Goal: Task Accomplishment & Management: Manage account settings

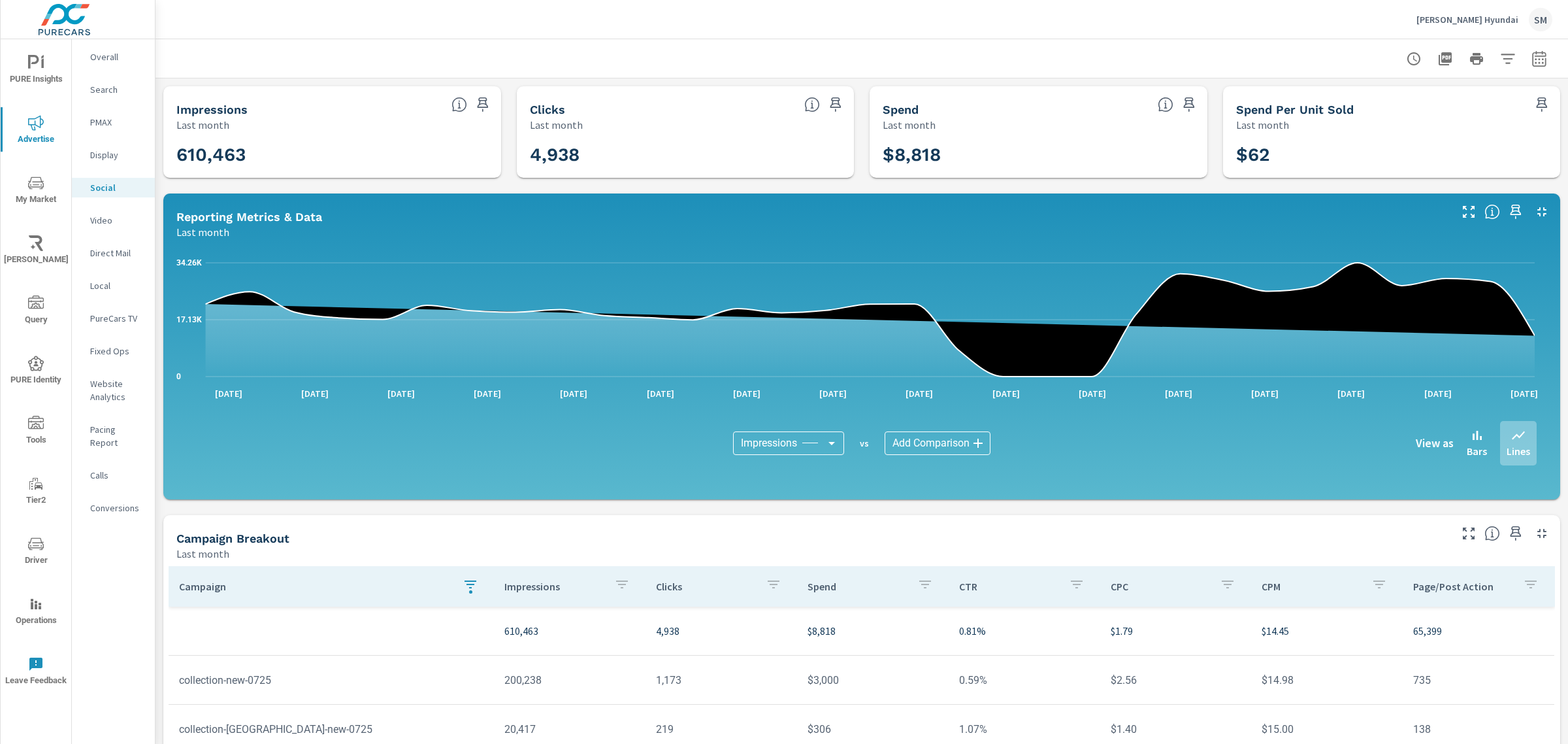
scroll to position [191, 0]
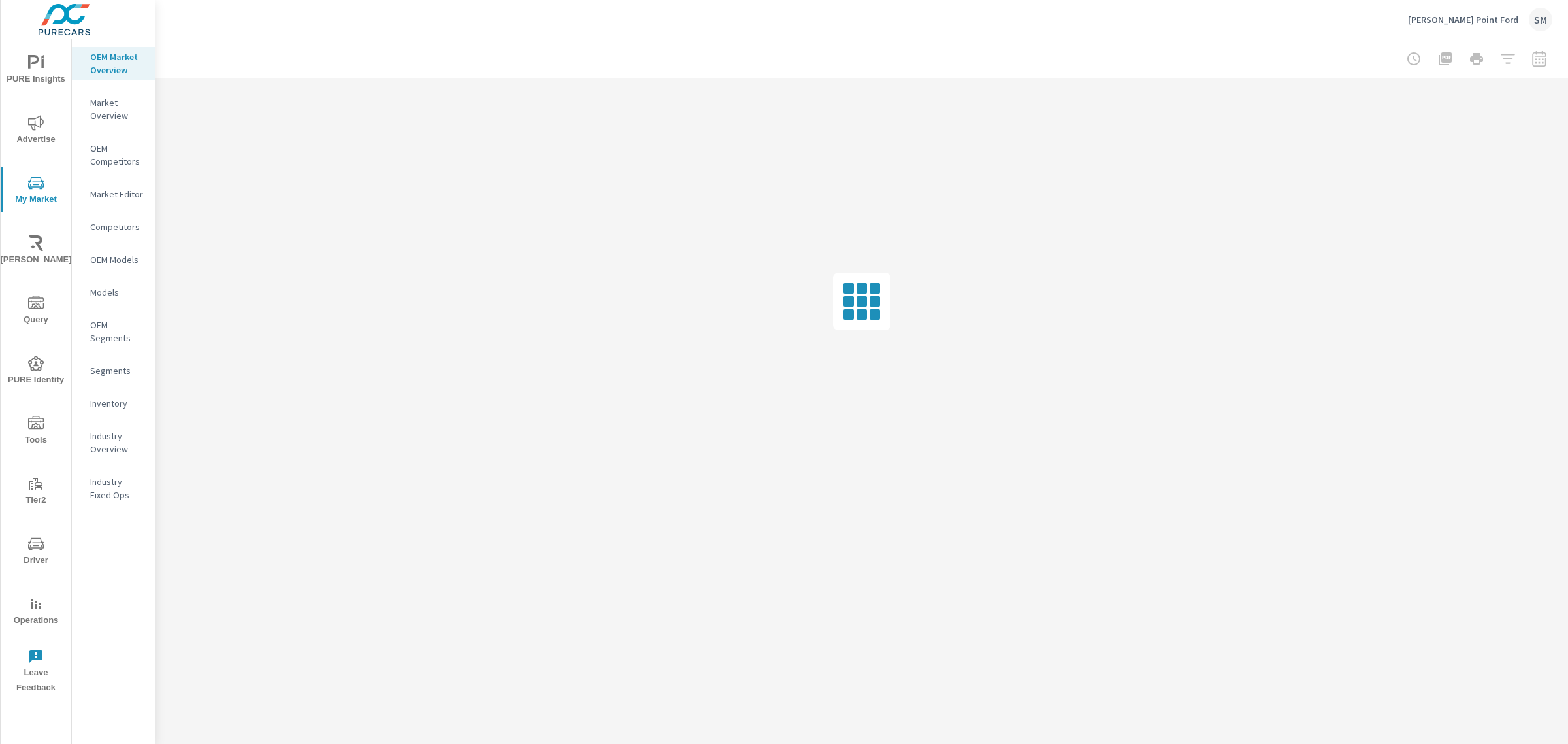
click at [31, 417] on icon "nav menu" at bounding box center [35, 422] width 16 height 13
click at [121, 84] on p "Onsite Offers" at bounding box center [118, 89] width 54 height 13
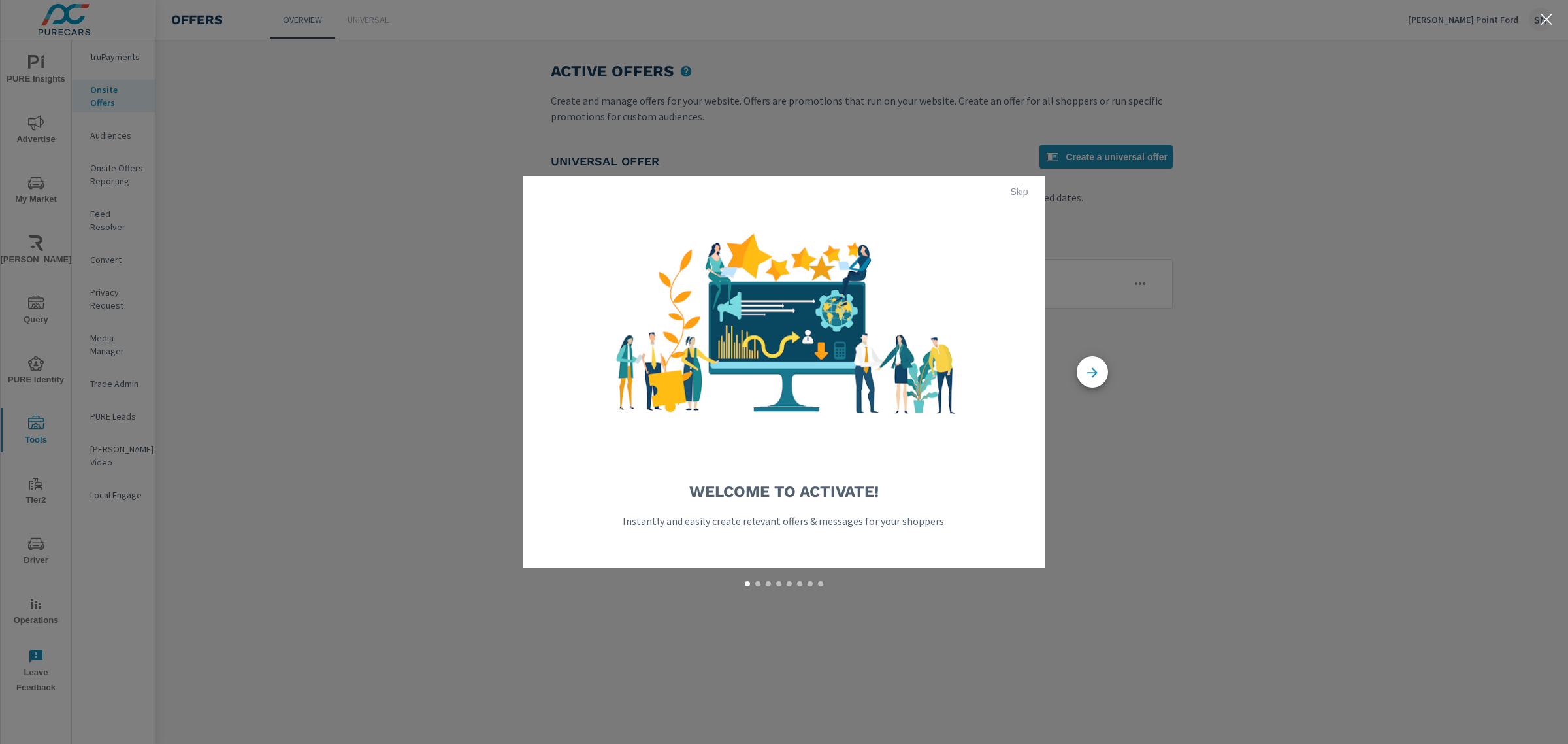
click at [1017, 194] on span "Skip" at bounding box center [1019, 192] width 32 height 12
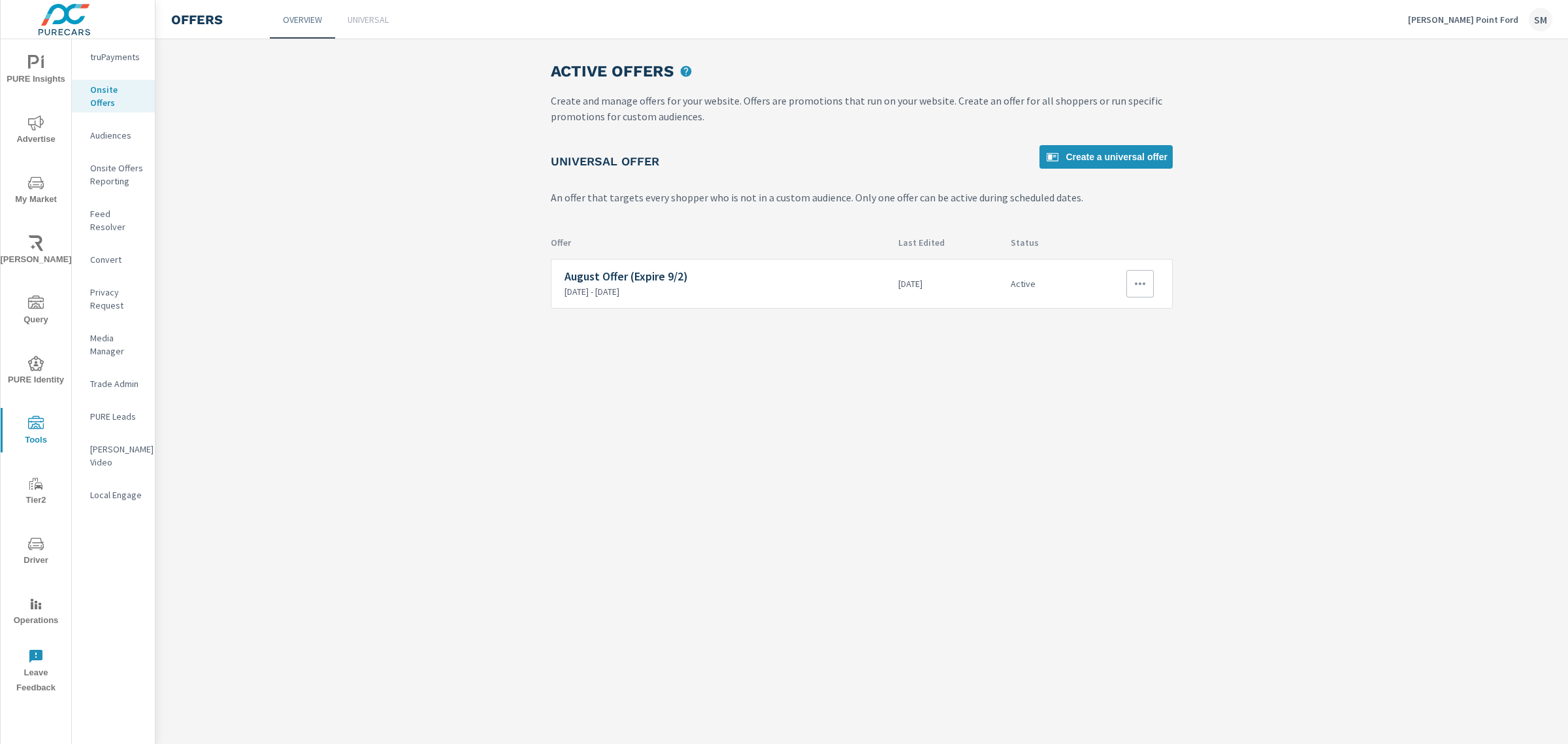
click at [959, 281] on p "12 days ago" at bounding box center [949, 284] width 102 height 12
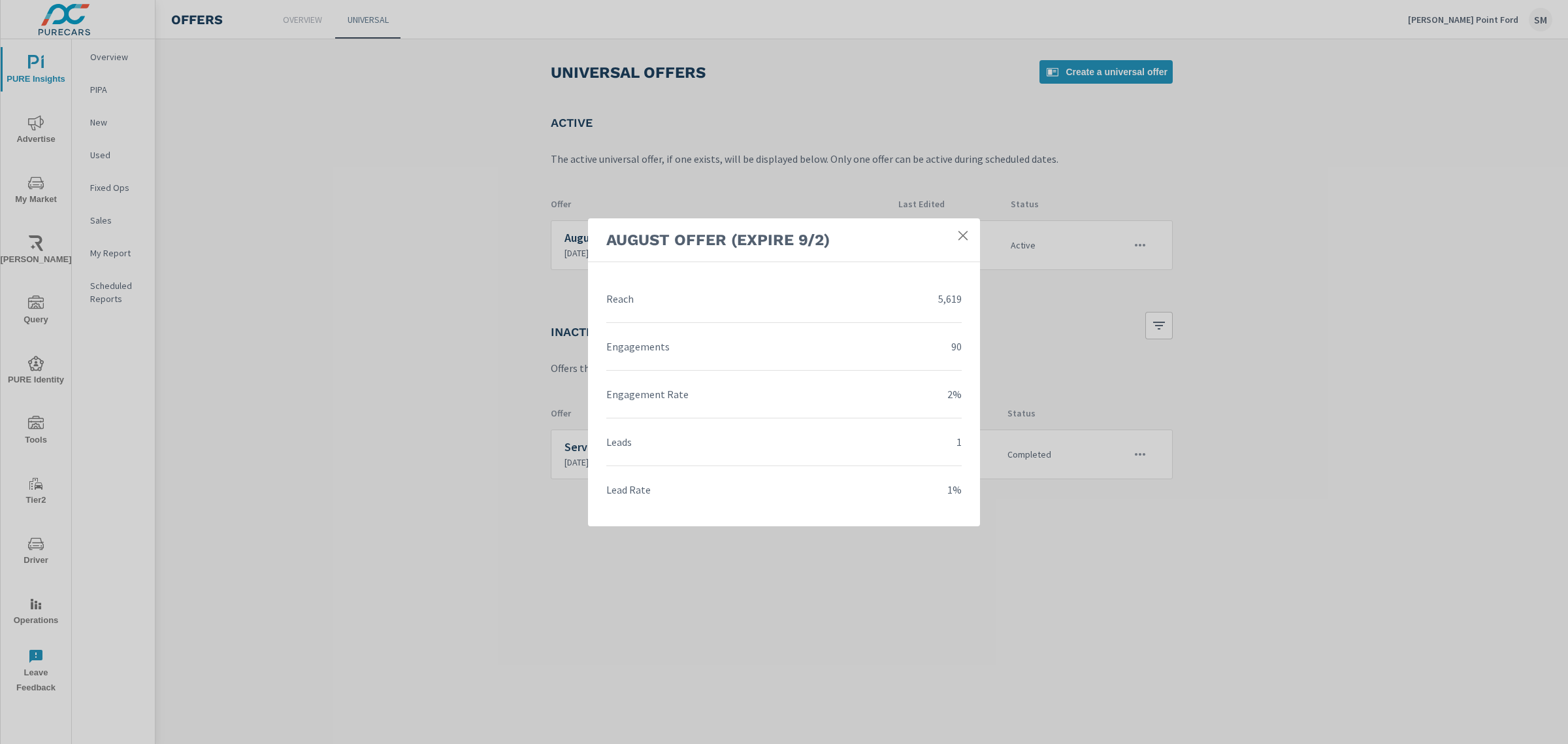
click at [961, 237] on icon at bounding box center [963, 235] width 9 height 9
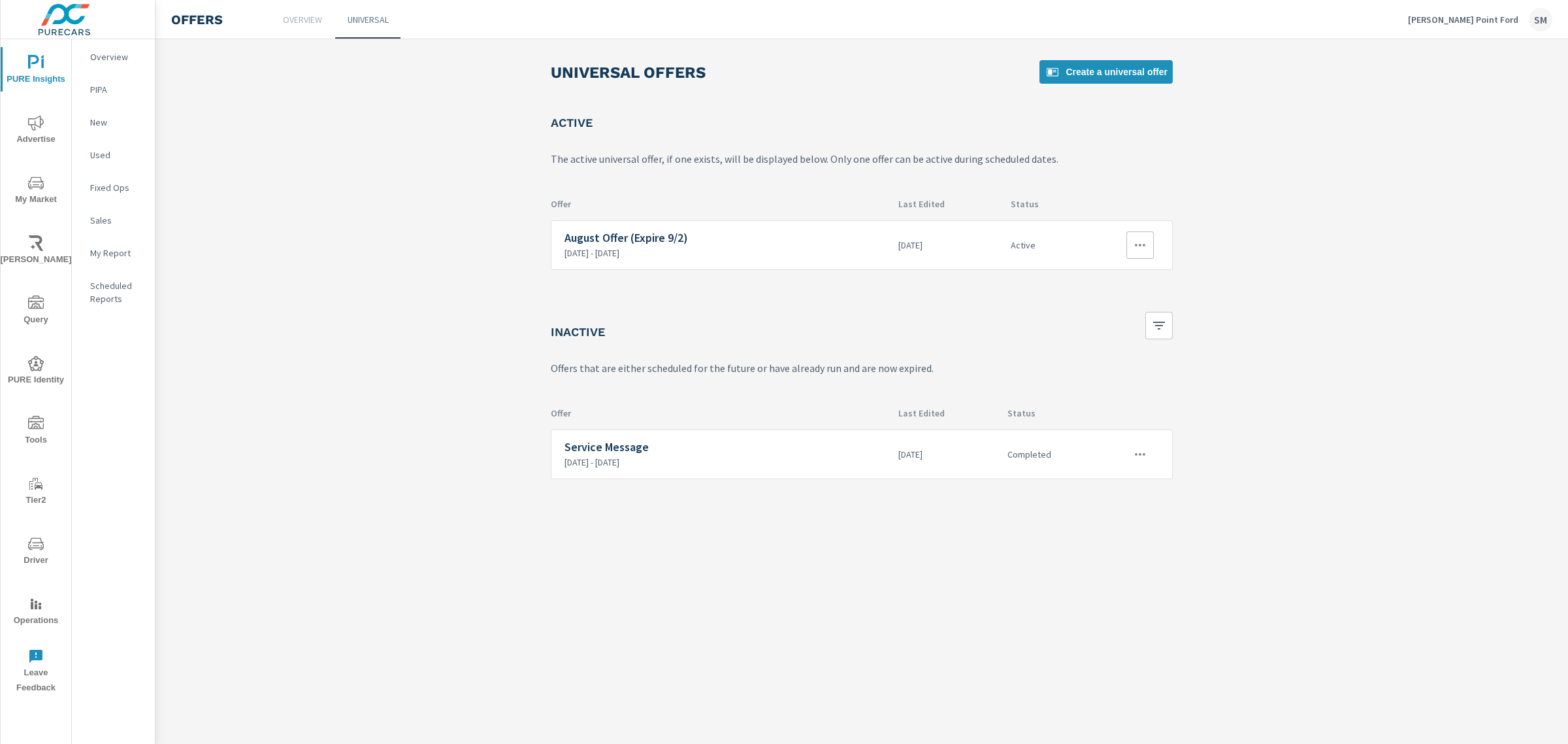
click at [592, 235] on h6 "August Offer (Expire 9/2)" at bounding box center [726, 238] width 324 height 13
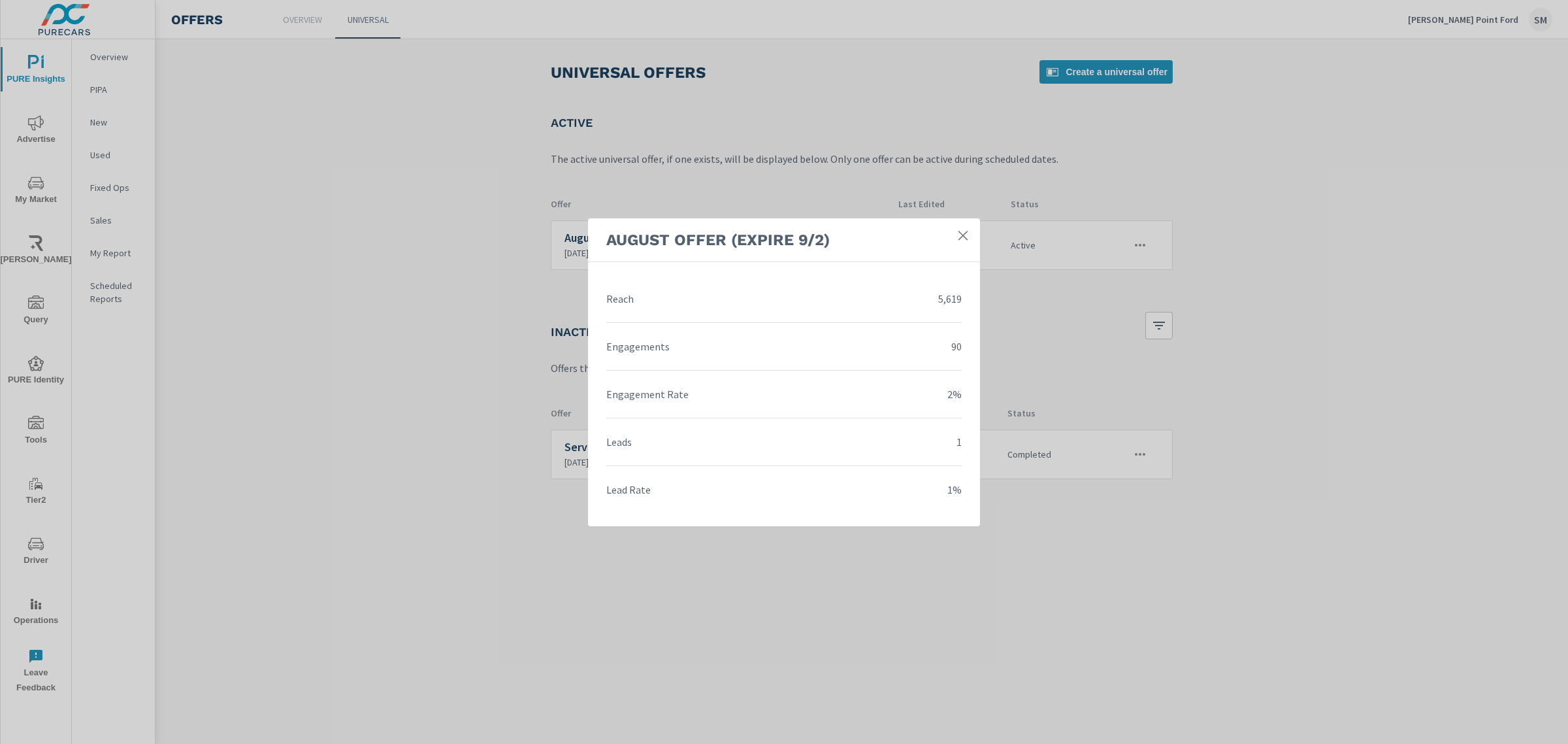
click at [961, 219] on div "August Offer (Expire 9/2)" at bounding box center [784, 240] width 392 height 44
click at [961, 232] on icon at bounding box center [963, 235] width 13 height 13
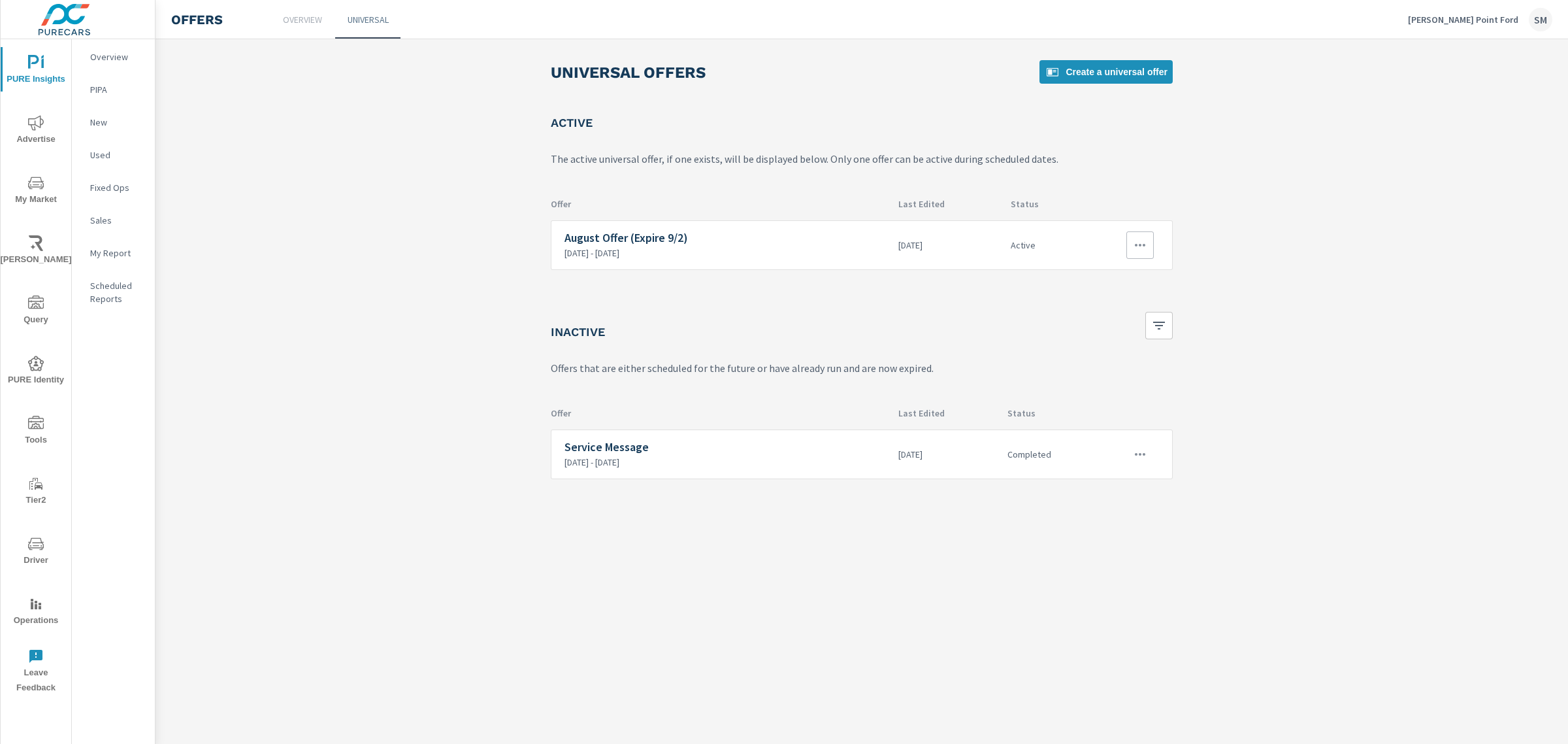
click at [1134, 246] on icon "button" at bounding box center [1140, 244] width 16 height 16
click at [1105, 311] on div "View Report" at bounding box center [1118, 306] width 57 height 16
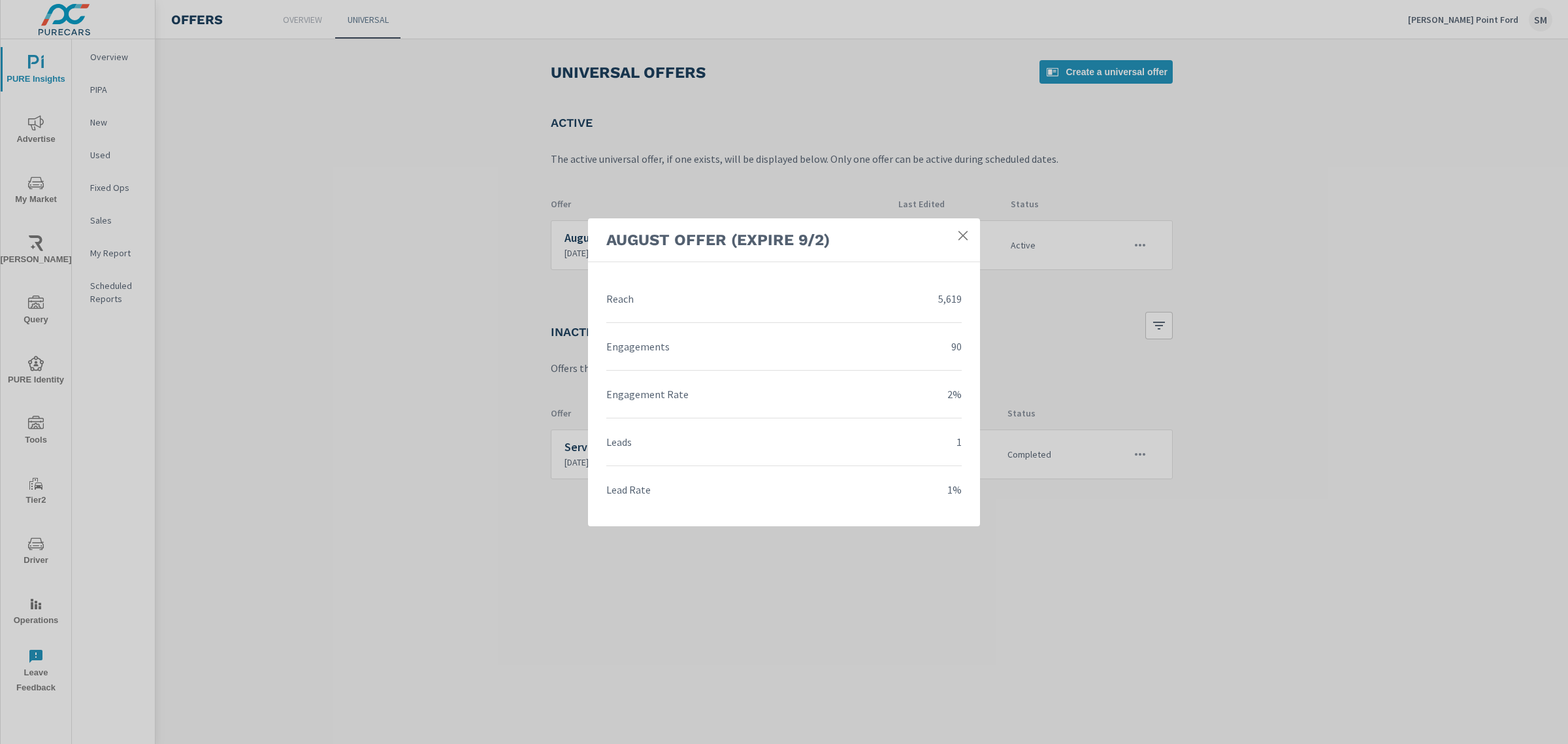
click at [969, 234] on icon at bounding box center [963, 235] width 13 height 13
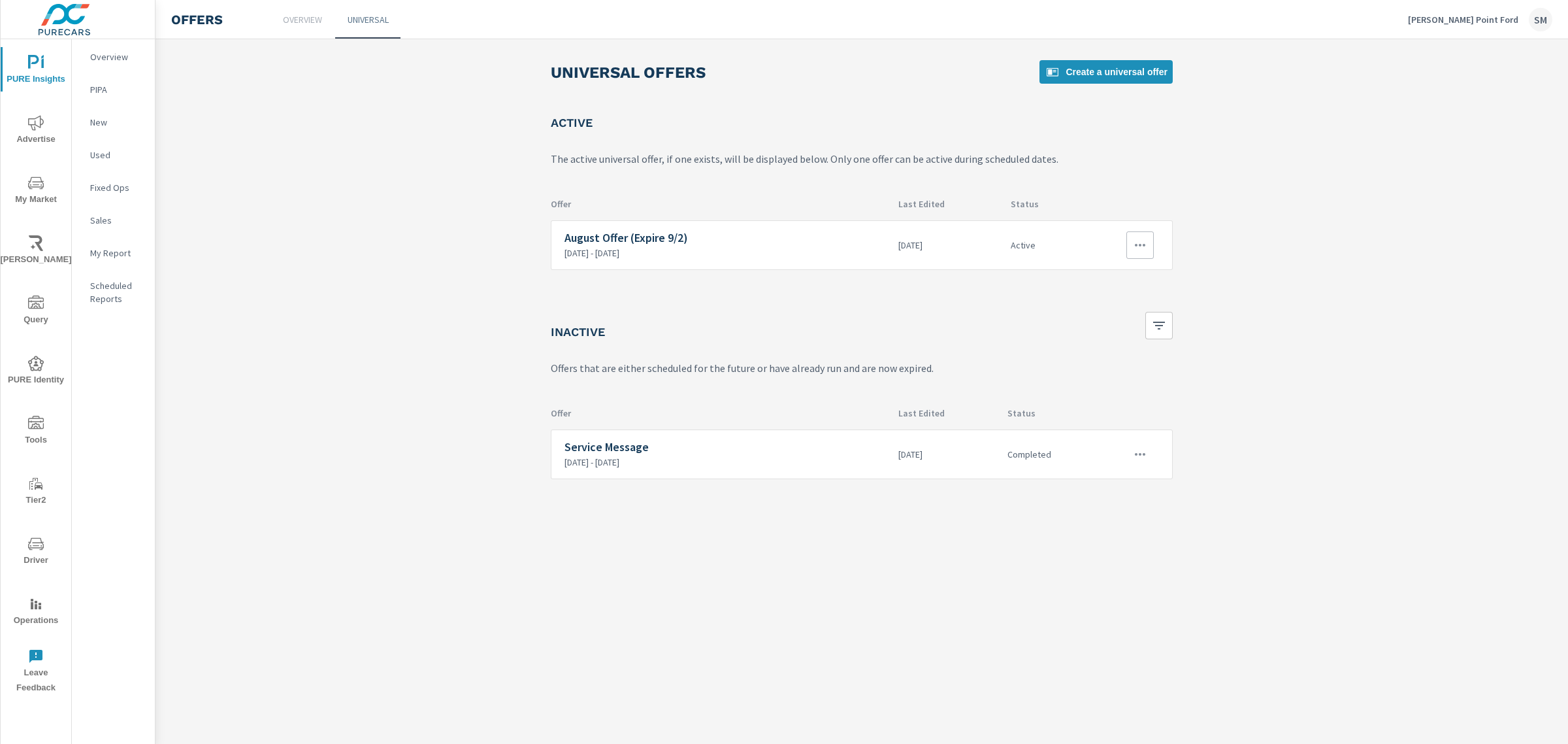
click at [1145, 244] on icon "button" at bounding box center [1140, 244] width 16 height 16
click at [1105, 273] on div "Edit" at bounding box center [1099, 274] width 18 height 16
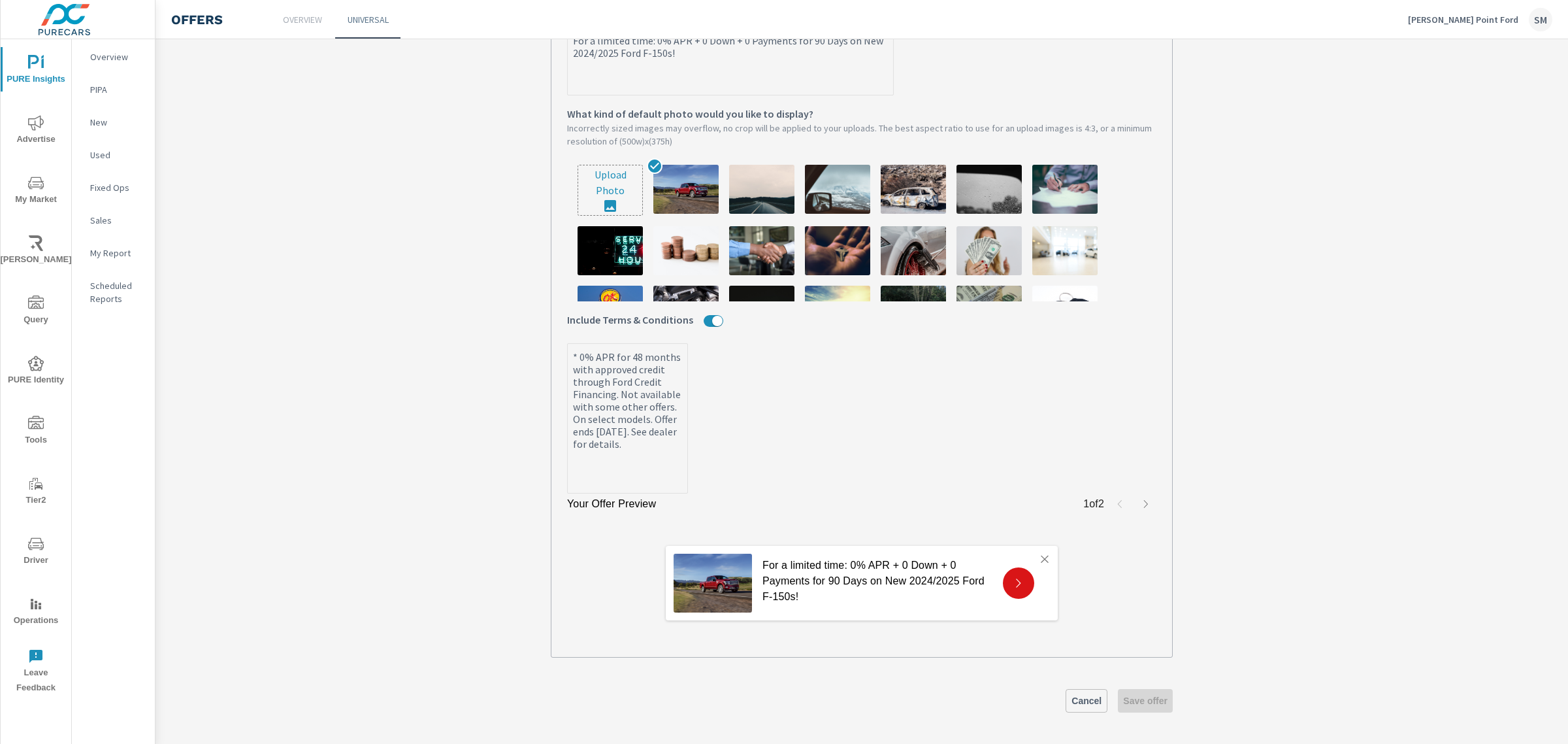
scroll to position [386, 0]
click at [1144, 502] on icon "button" at bounding box center [1145, 504] width 4 height 8
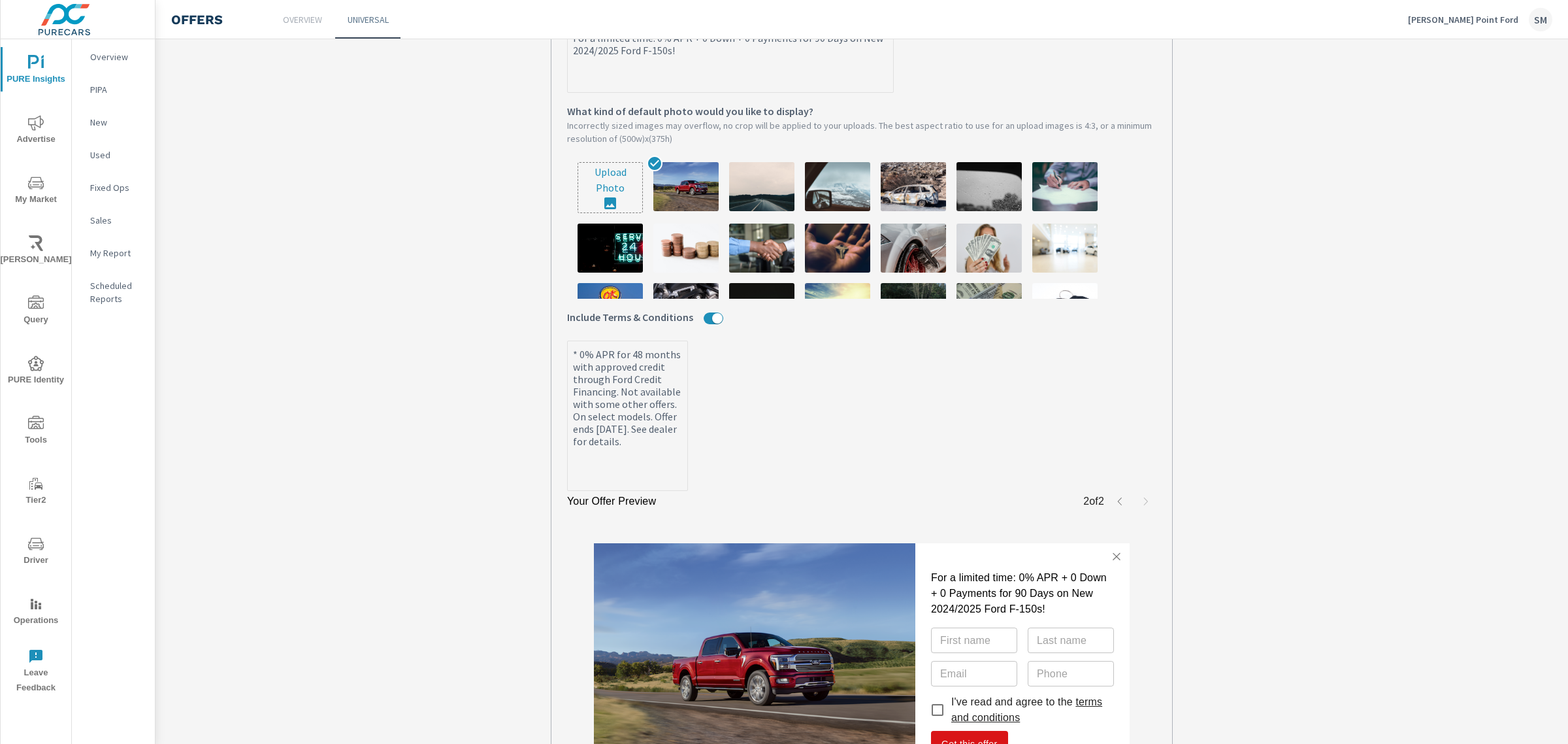
scroll to position [554, 0]
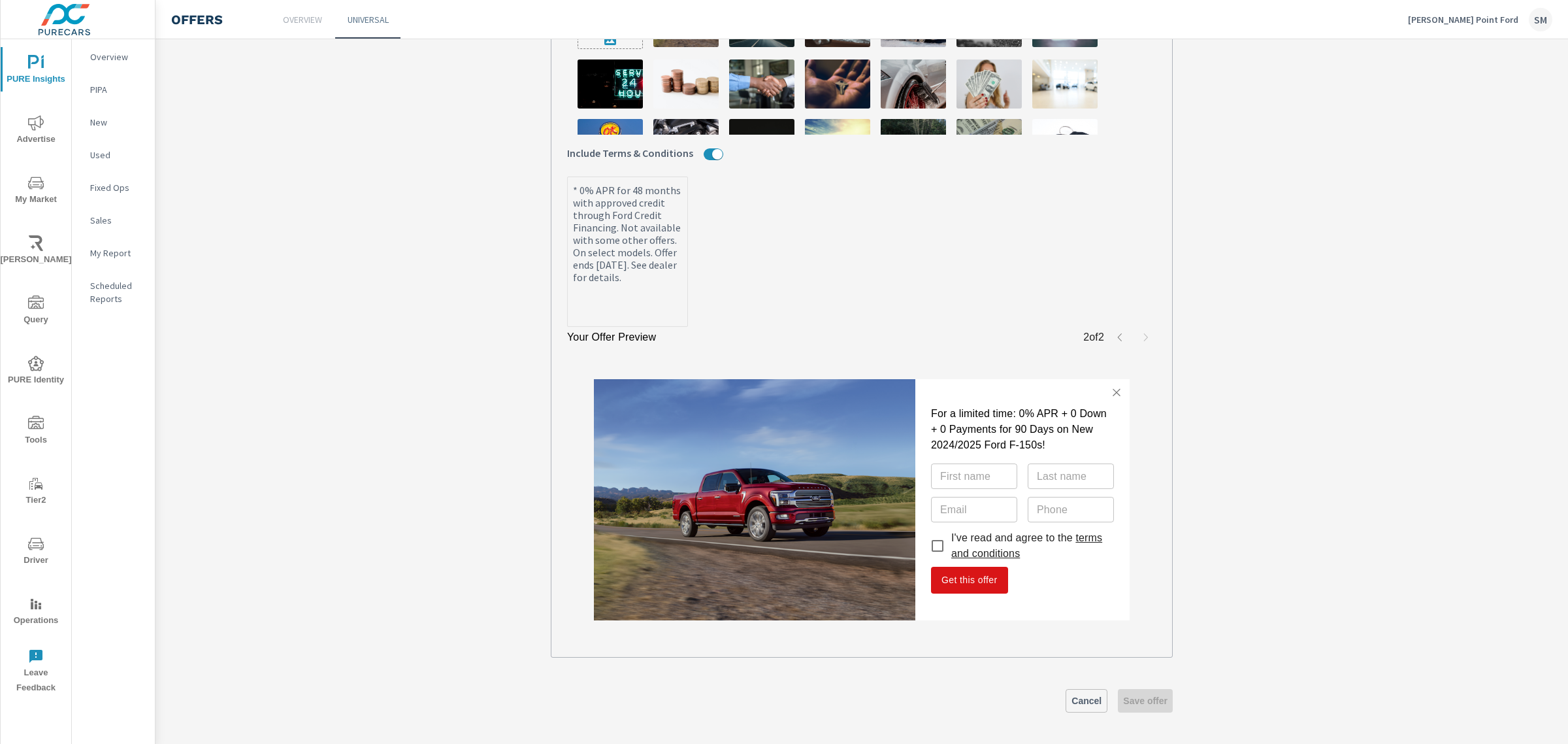
click at [1115, 338] on icon "button" at bounding box center [1120, 337] width 11 height 11
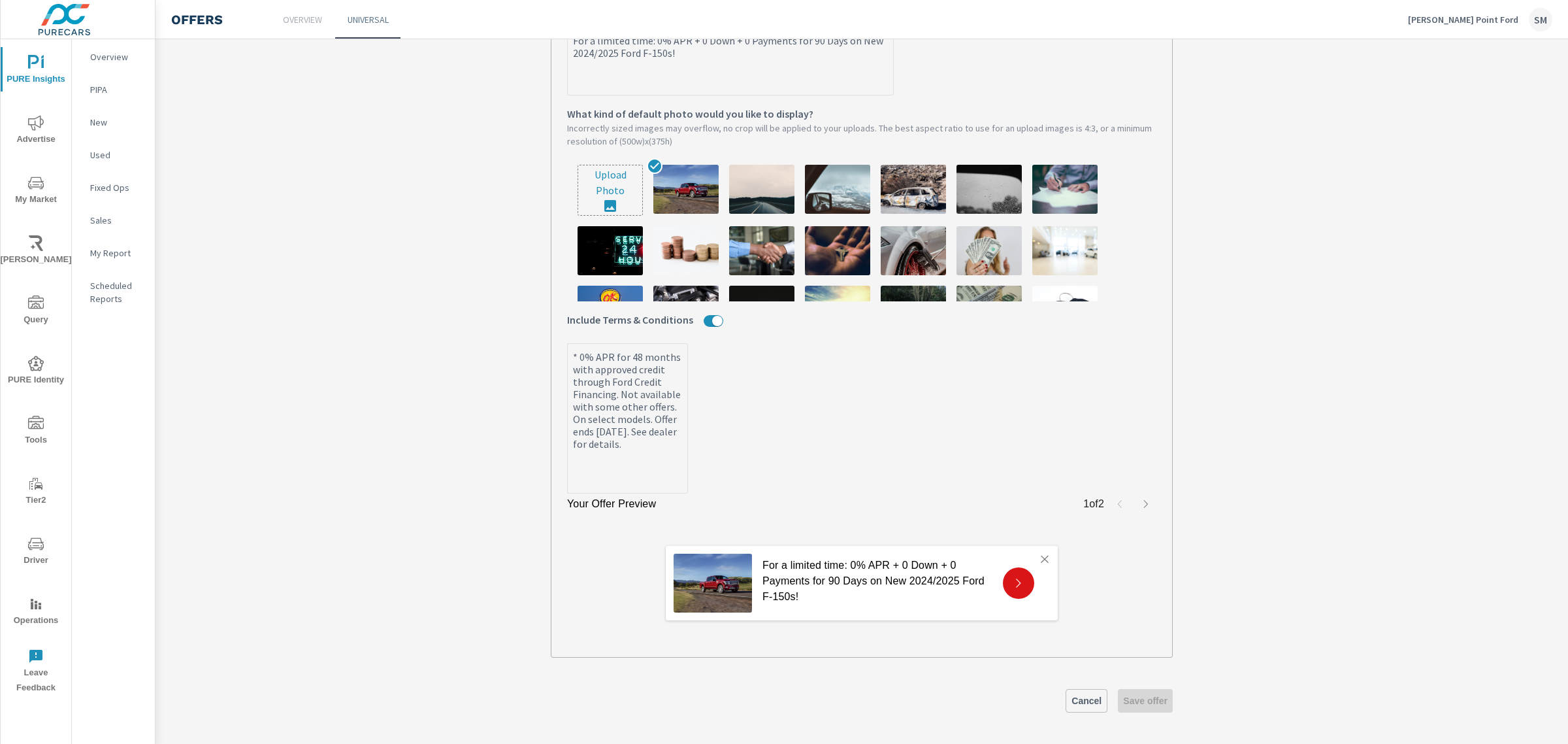
scroll to position [387, 0]
click at [1121, 503] on div "1 of 2" at bounding box center [1120, 504] width 73 height 21
click at [1141, 505] on icon "button" at bounding box center [1146, 504] width 11 height 11
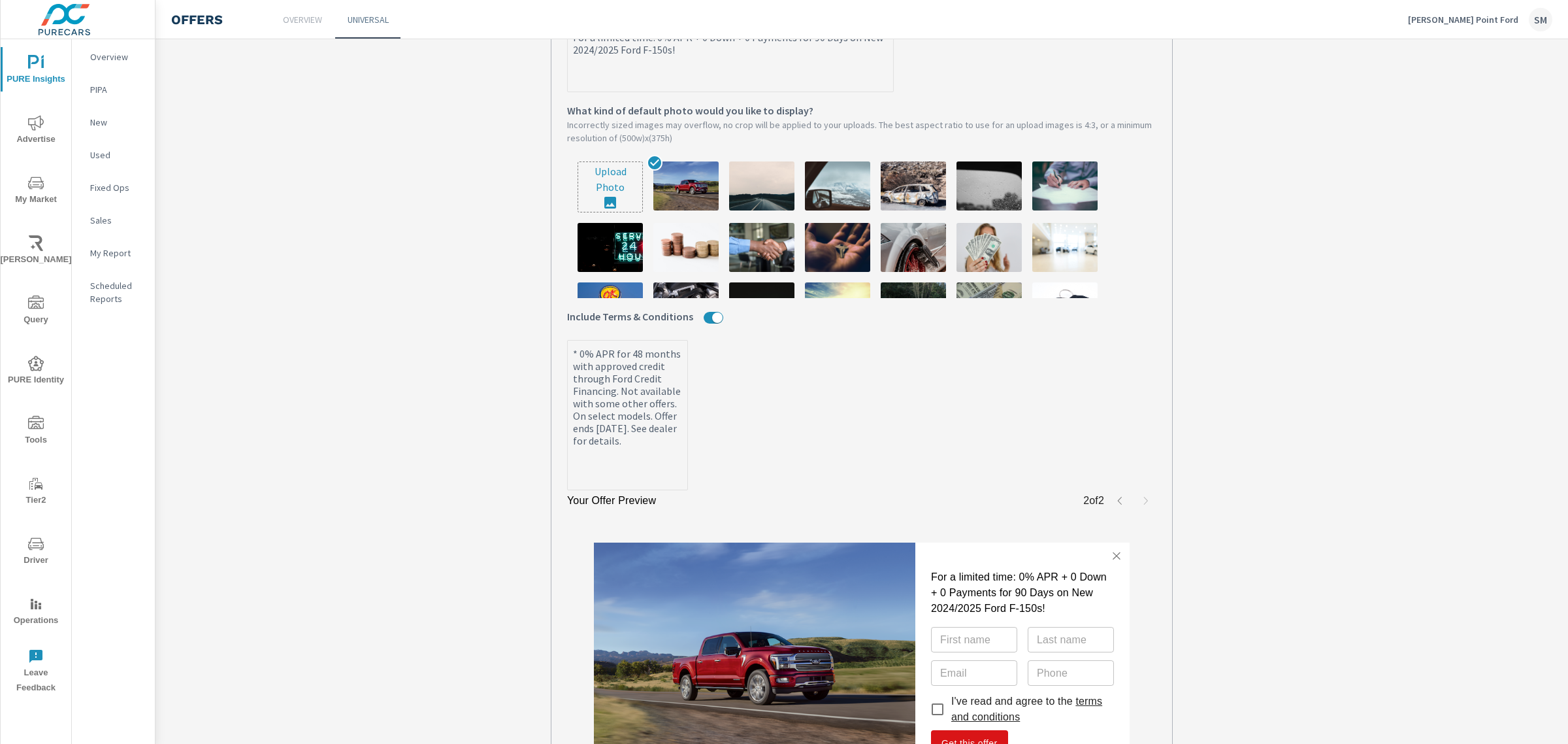
scroll to position [554, 0]
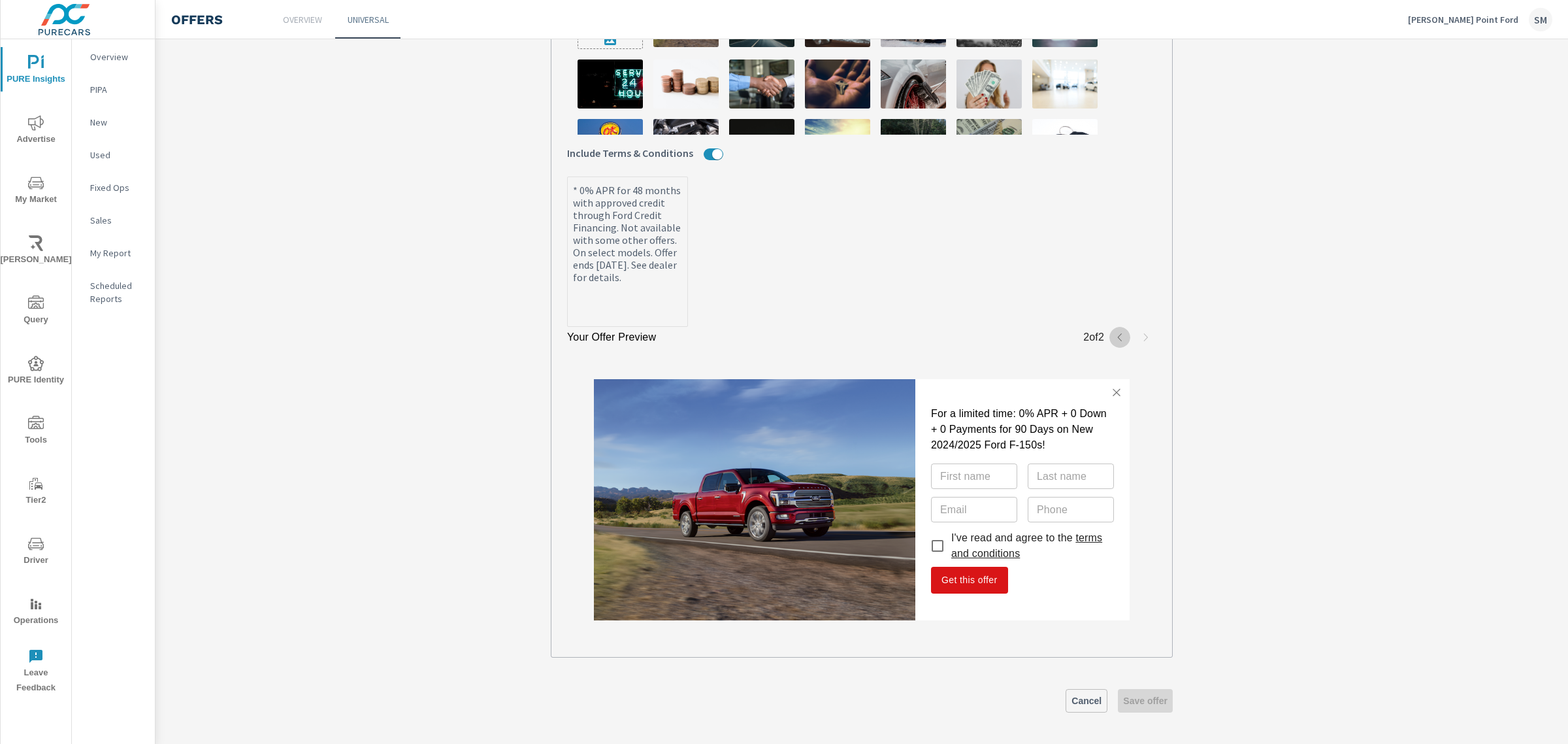
click at [1109, 329] on button "button" at bounding box center [1120, 337] width 21 height 21
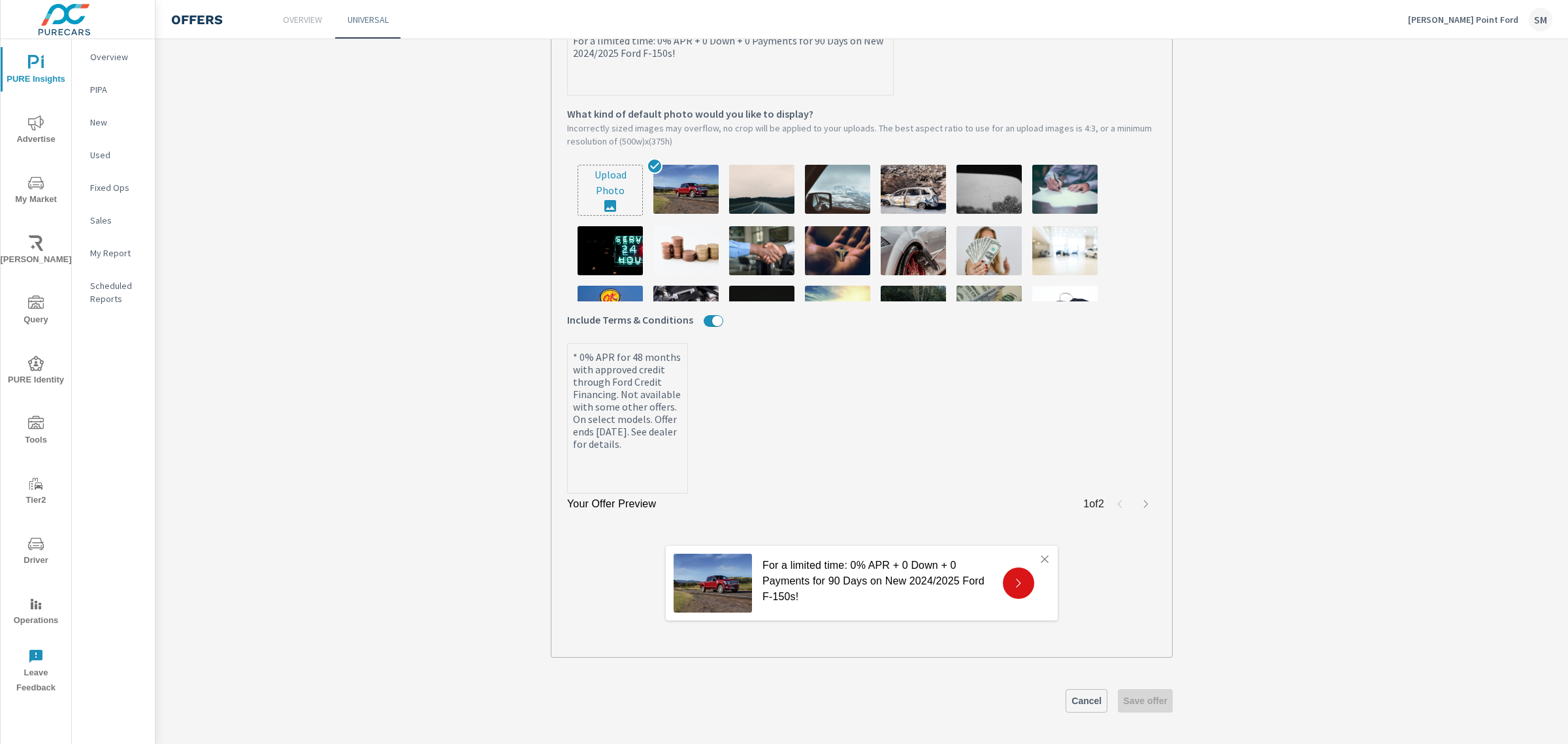
scroll to position [387, 0]
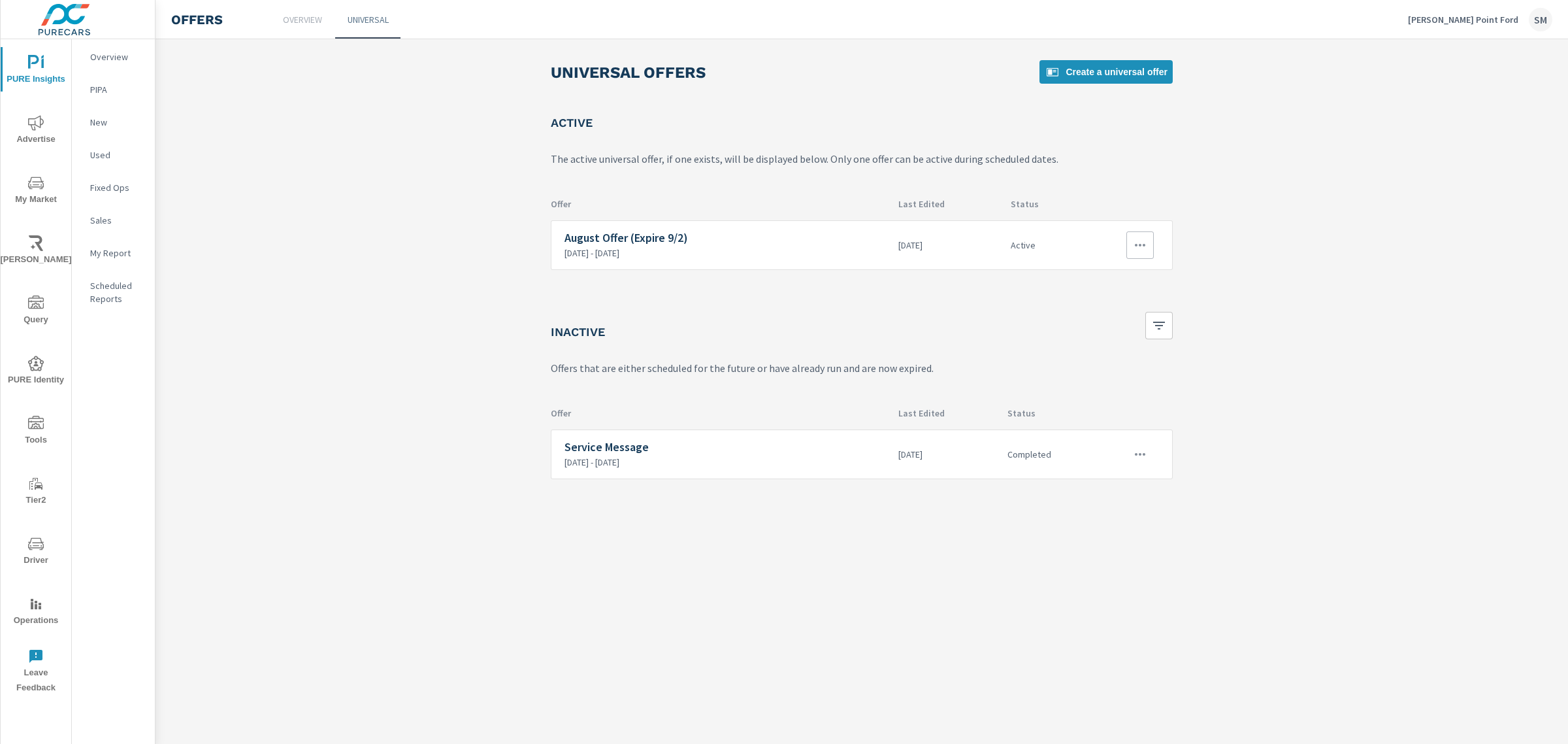
click at [1148, 236] on button "button" at bounding box center [1140, 245] width 27 height 27
click at [1100, 275] on div "Edit" at bounding box center [1099, 274] width 18 height 16
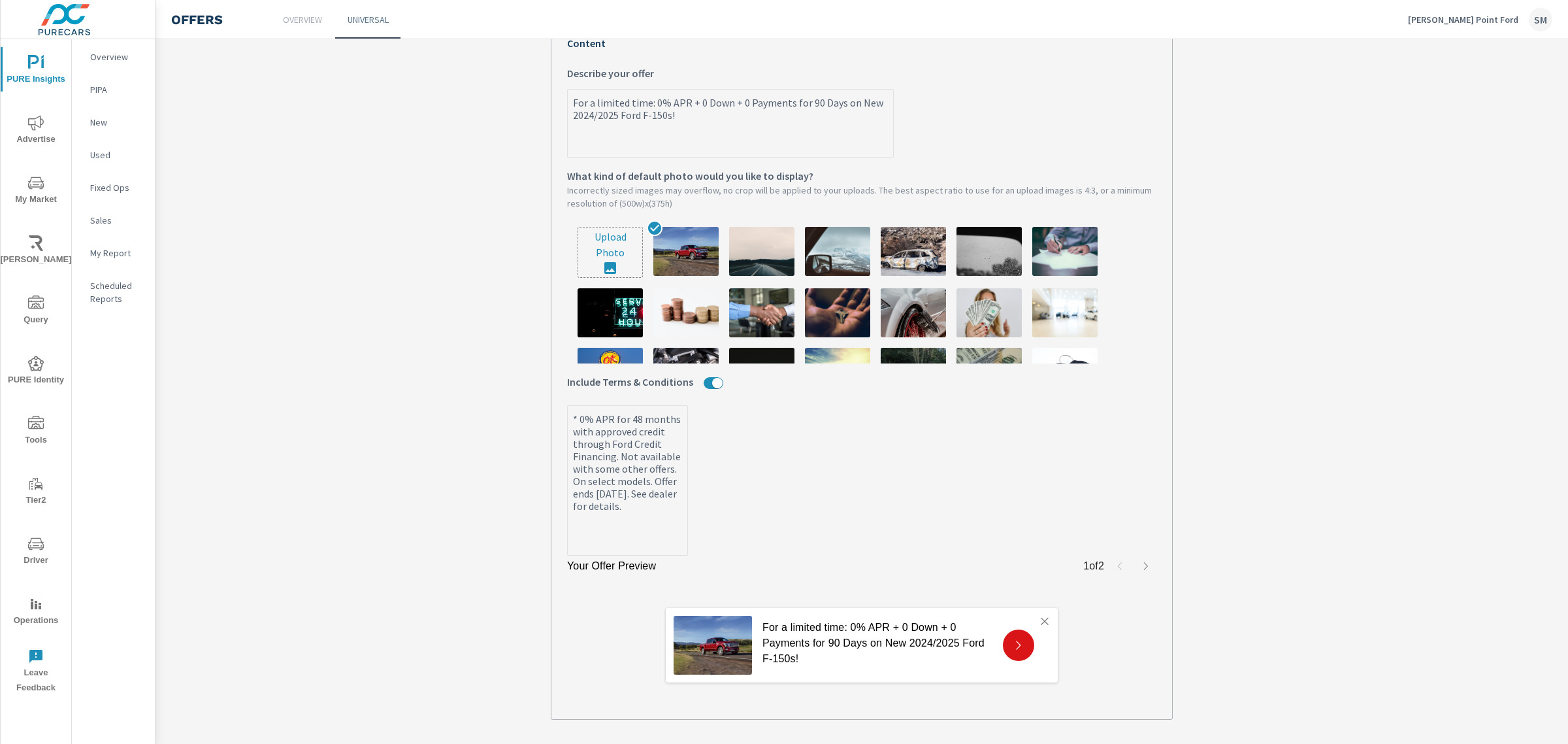
scroll to position [387, 0]
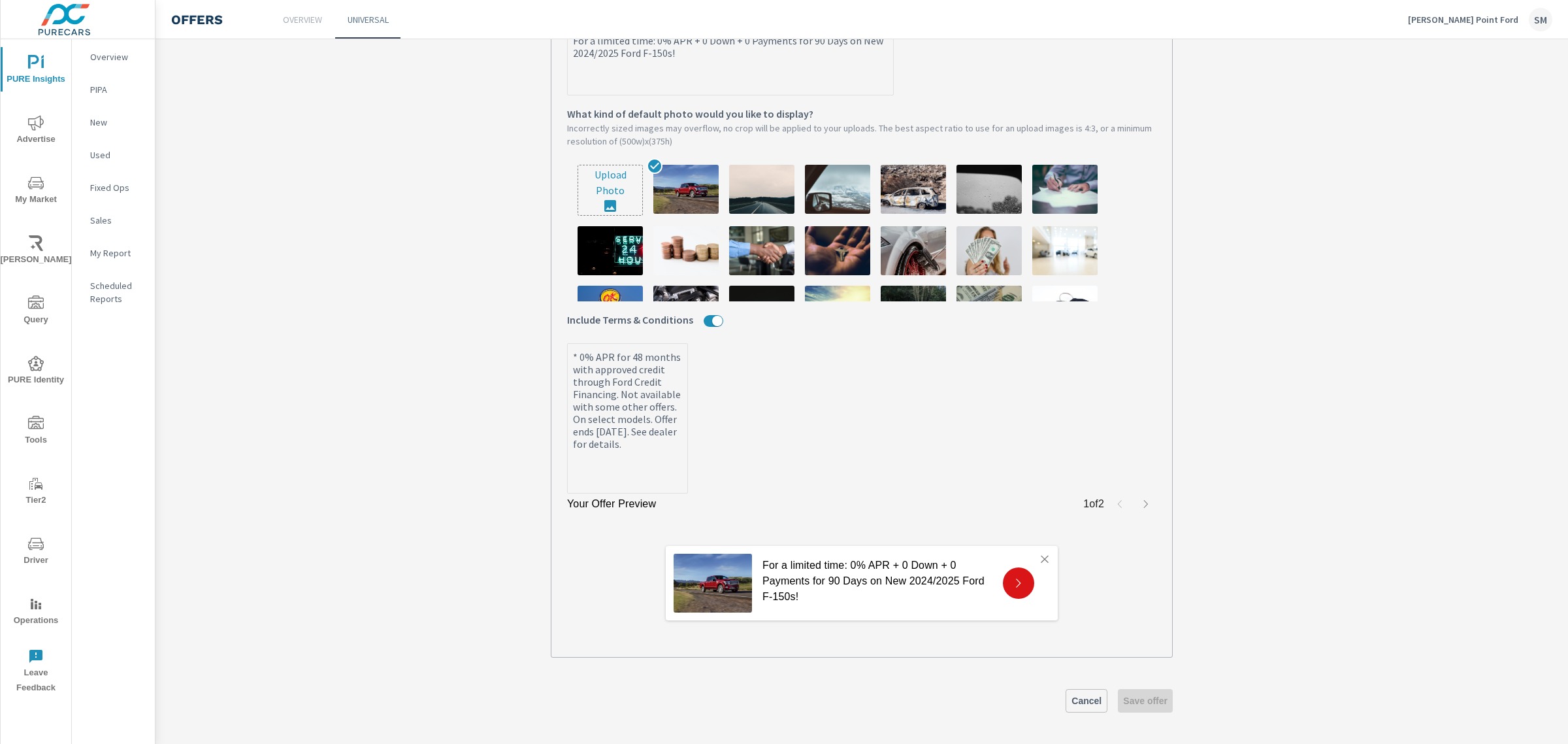
click at [881, 583] on p "For a limited time: 0% APR + 0 Down + 0 Payments for 90 Days on New 2024/2025 F…" at bounding box center [878, 581] width 230 height 47
click at [717, 583] on img at bounding box center [713, 583] width 78 height 59
click at [1141, 500] on icon "button" at bounding box center [1146, 504] width 11 height 11
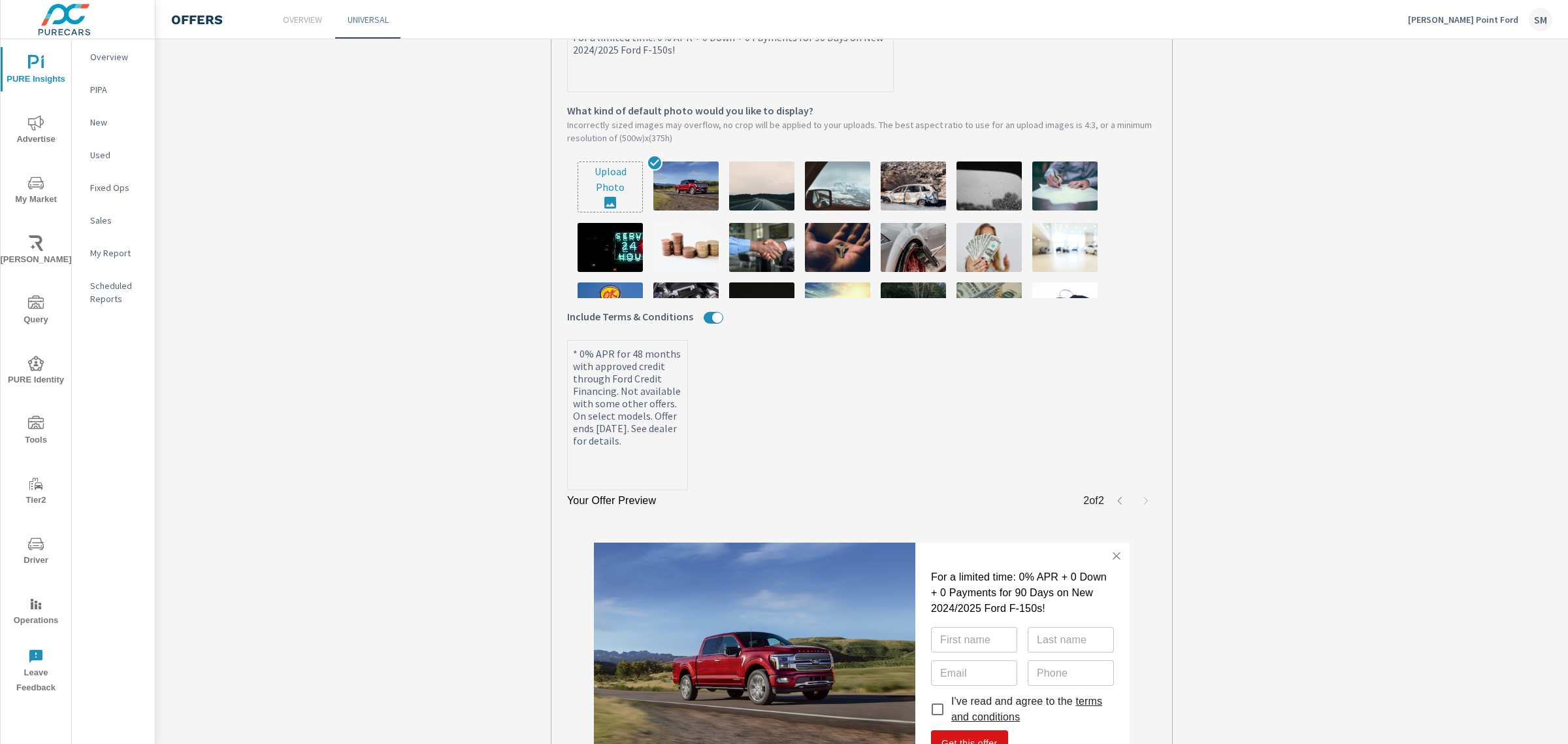
scroll to position [554, 0]
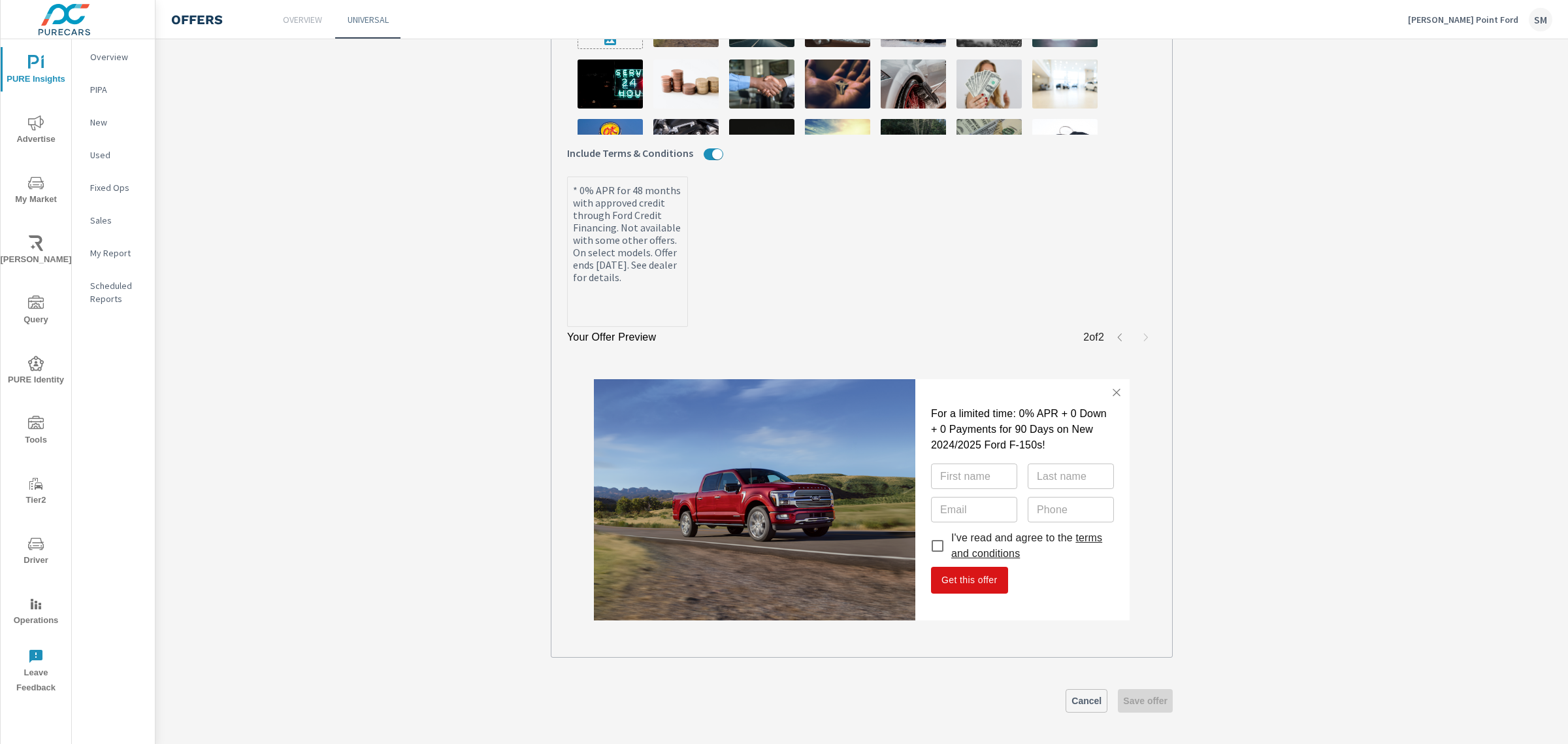
click at [816, 502] on img at bounding box center [755, 500] width 321 height 241
click at [1013, 547] on link "terms and conditions" at bounding box center [1027, 546] width 151 height 27
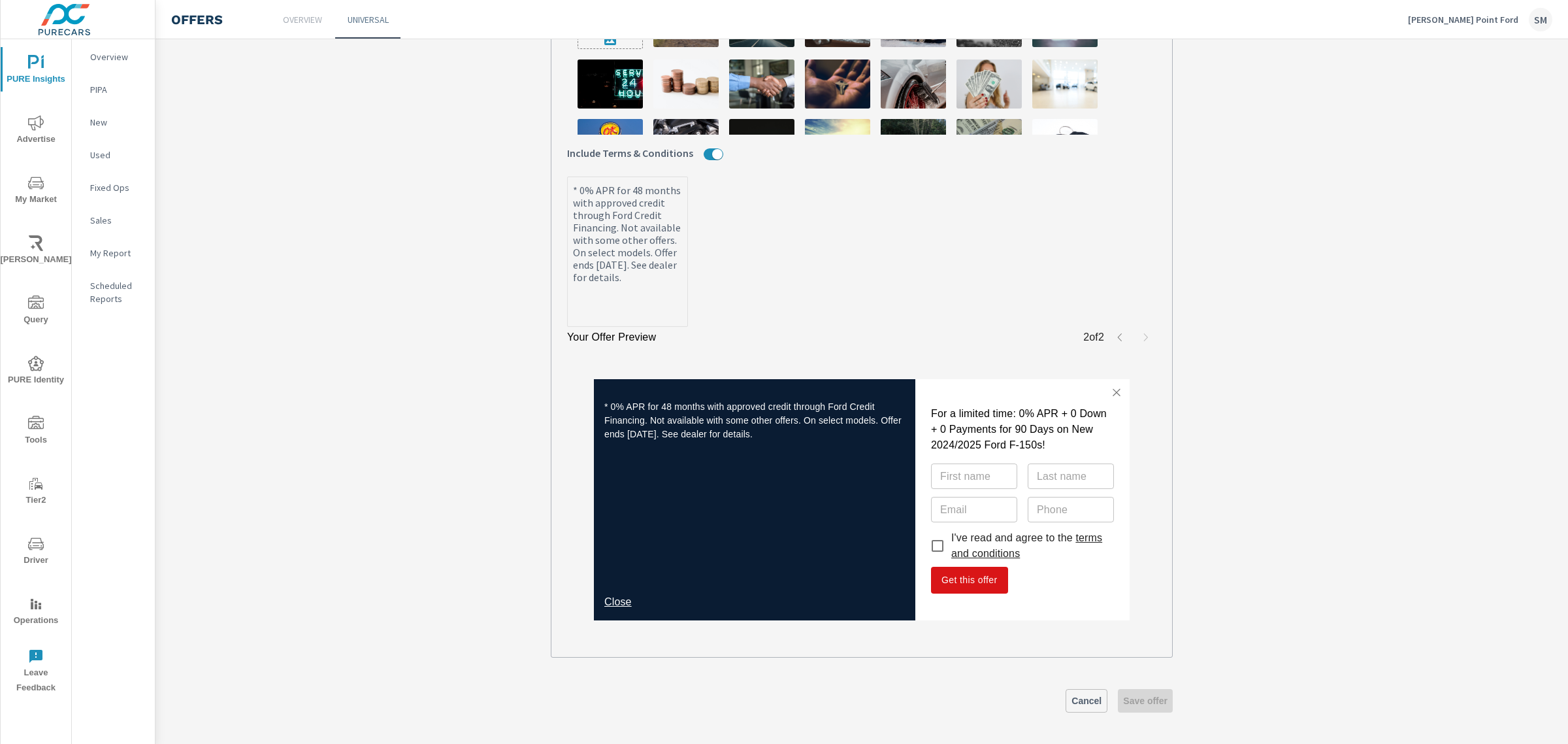
click at [1115, 339] on icon "button" at bounding box center [1120, 337] width 11 height 11
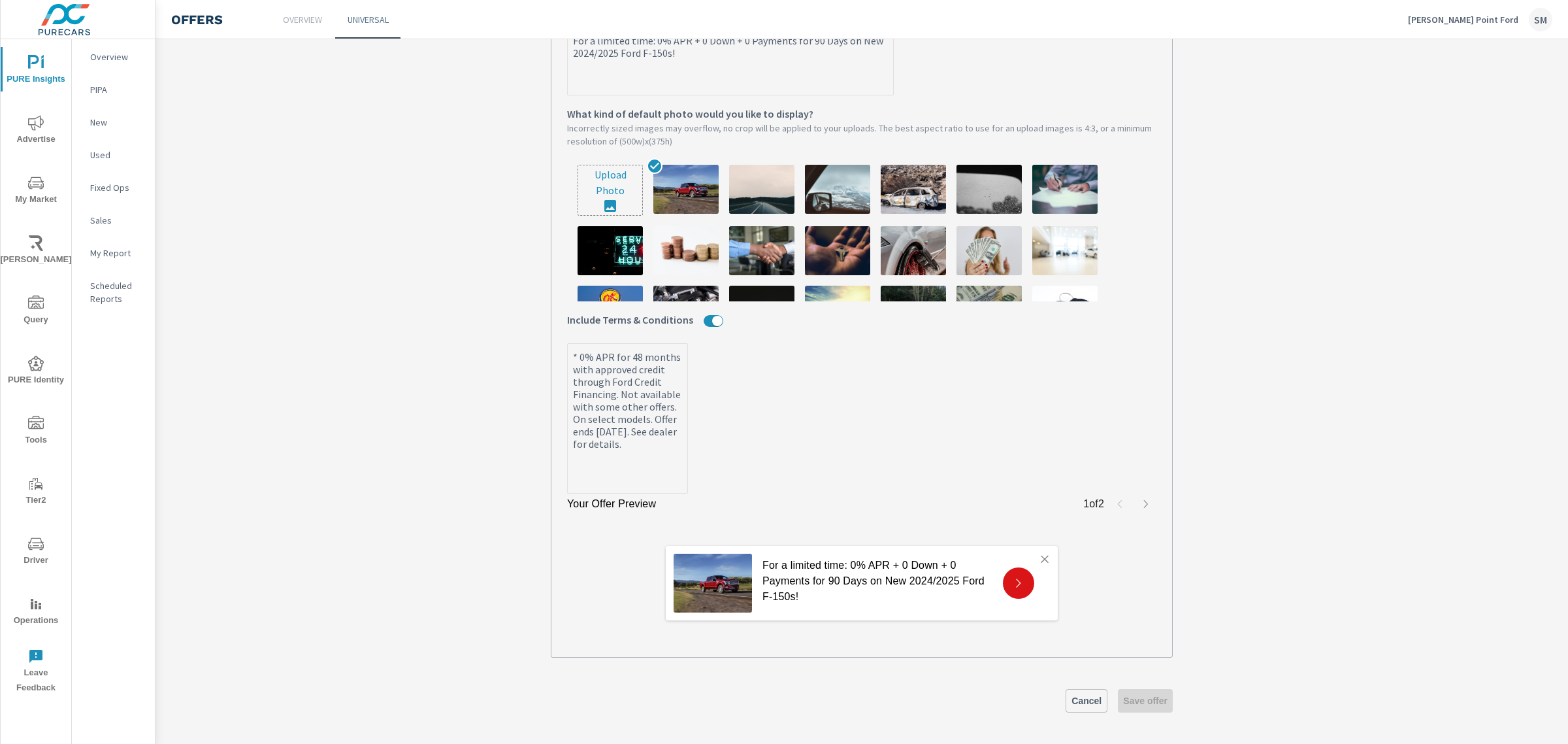
scroll to position [387, 0]
click at [1017, 577] on icon at bounding box center [1019, 583] width 12 height 12
click at [804, 564] on p "For a limited time: 0% APR + 0 Down + 0 Payments for 90 Days on New 2024/2025 F…" at bounding box center [878, 581] width 230 height 47
click at [733, 575] on img at bounding box center [713, 583] width 78 height 59
click at [686, 580] on img at bounding box center [713, 583] width 78 height 59
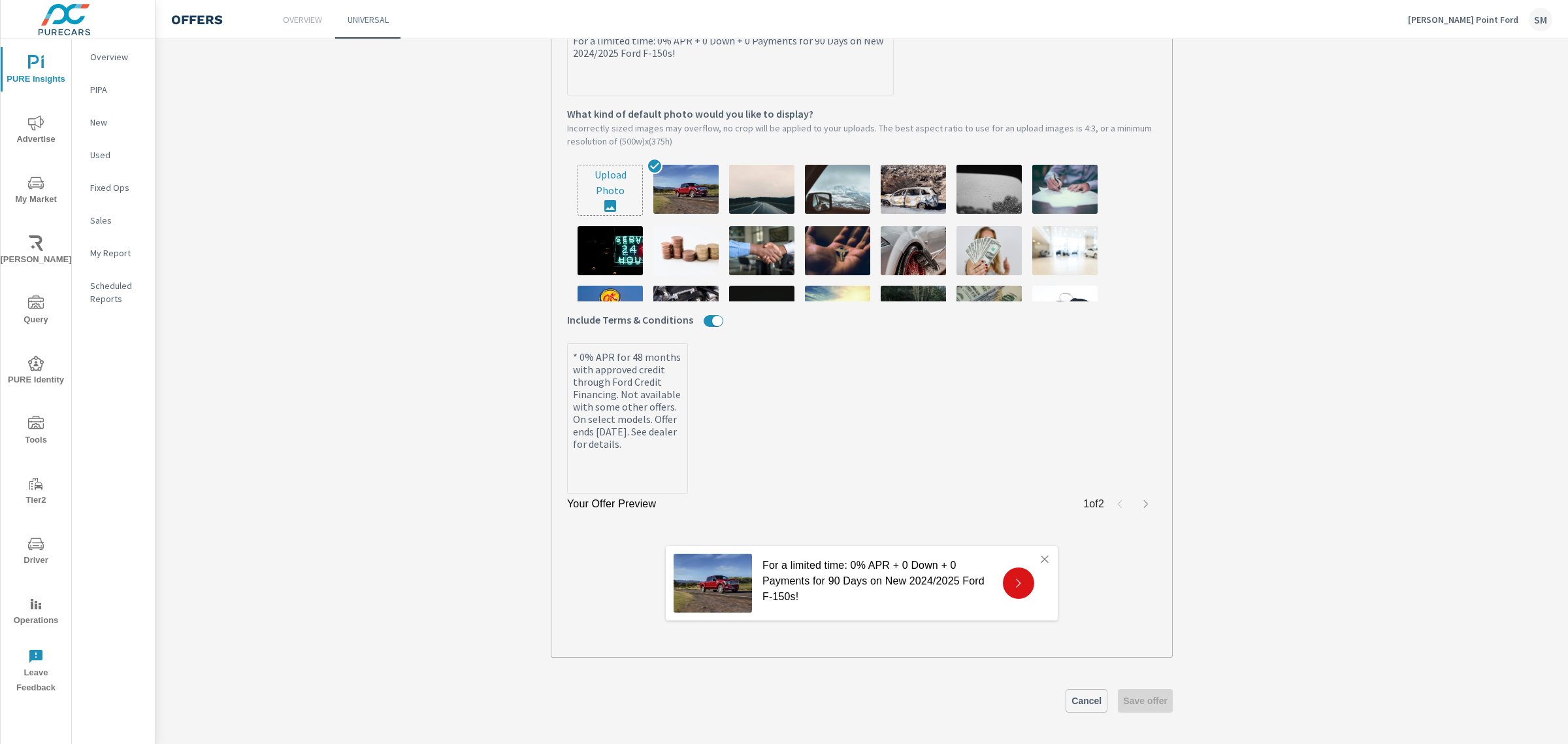
click at [686, 580] on img at bounding box center [713, 583] width 78 height 59
click at [850, 576] on p "For a limited time: 0% APR + 0 Down + 0 Payments for 90 Days on New 2024/2025 F…" at bounding box center [878, 581] width 230 height 47
click at [942, 578] on p "For a limited time: 0% APR + 0 Down + 0 Payments for 90 Days on New 2024/2025 F…" at bounding box center [878, 581] width 230 height 47
click at [1005, 578] on div at bounding box center [1019, 583] width 32 height 32
click at [1013, 587] on icon at bounding box center [1019, 583] width 12 height 12
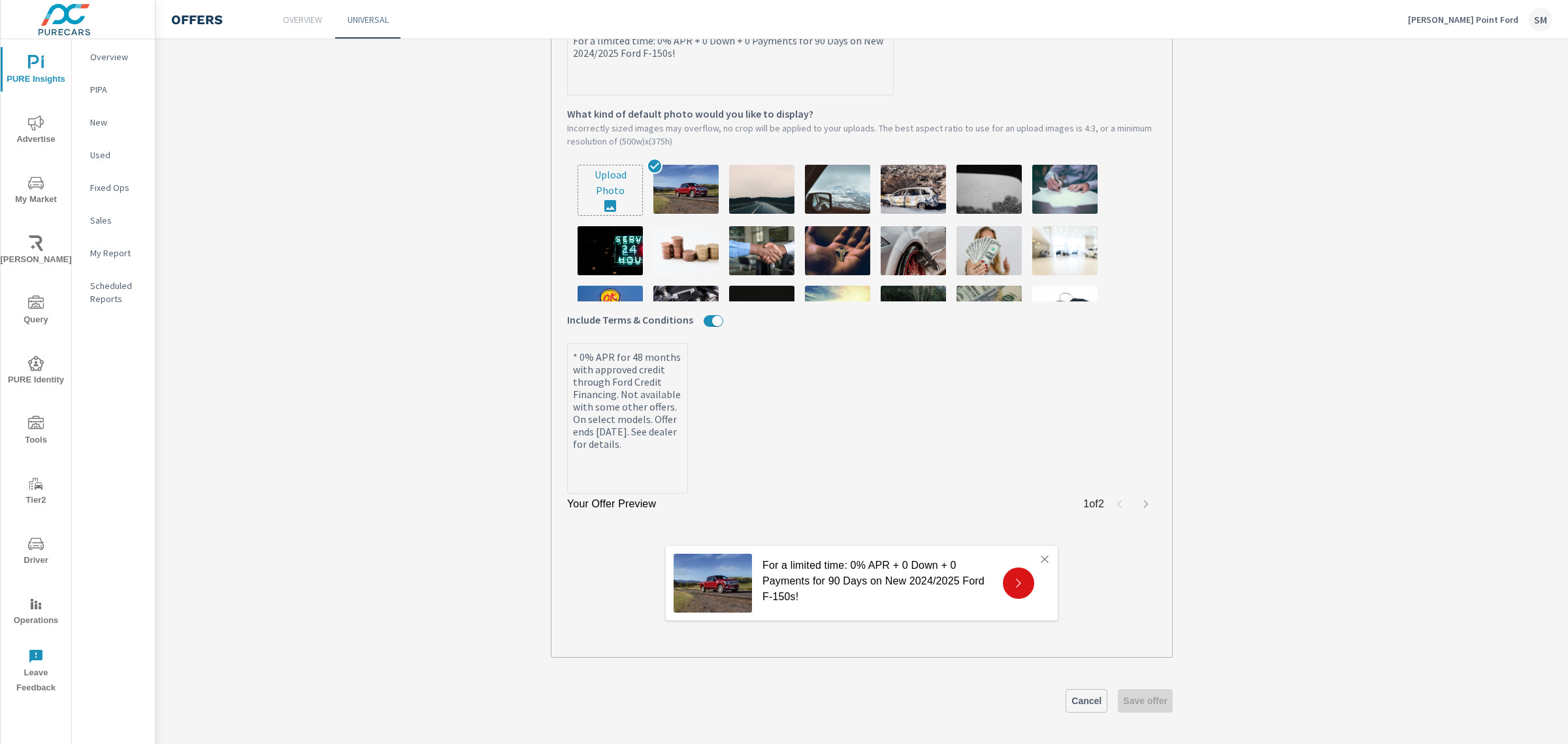
click at [786, 575] on p "For a limited time: 0% APR + 0 Down + 0 Payments for 90 Days on New 2024/2025 F…" at bounding box center [878, 581] width 230 height 47
click at [1134, 516] on div "Your Offer Preview 1 of 2 For a limited time: 0% APR + 0 Down + 0 Payments for …" at bounding box center [862, 567] width 589 height 148
click at [1141, 501] on icon "button" at bounding box center [1146, 504] width 11 height 11
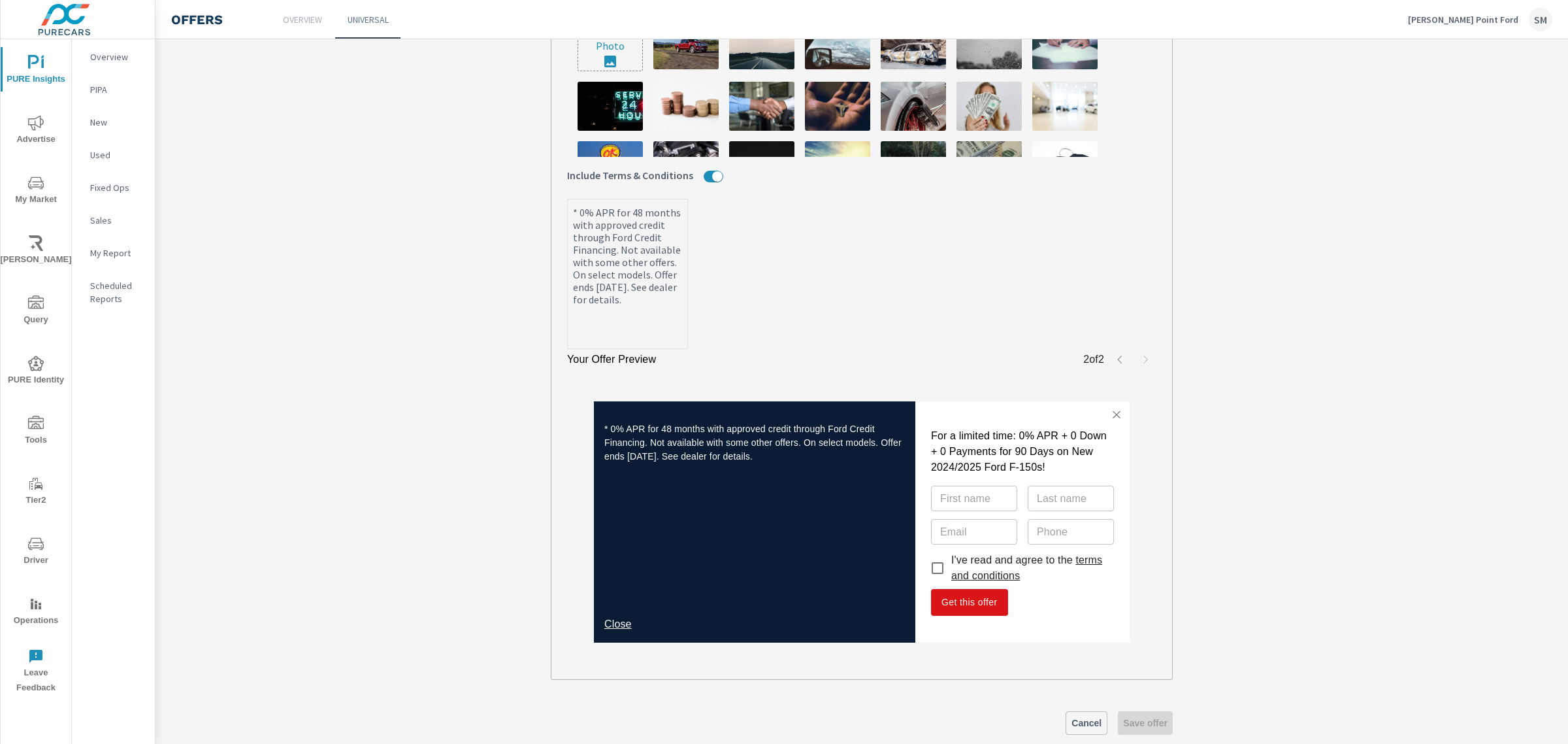
scroll to position [529, 0]
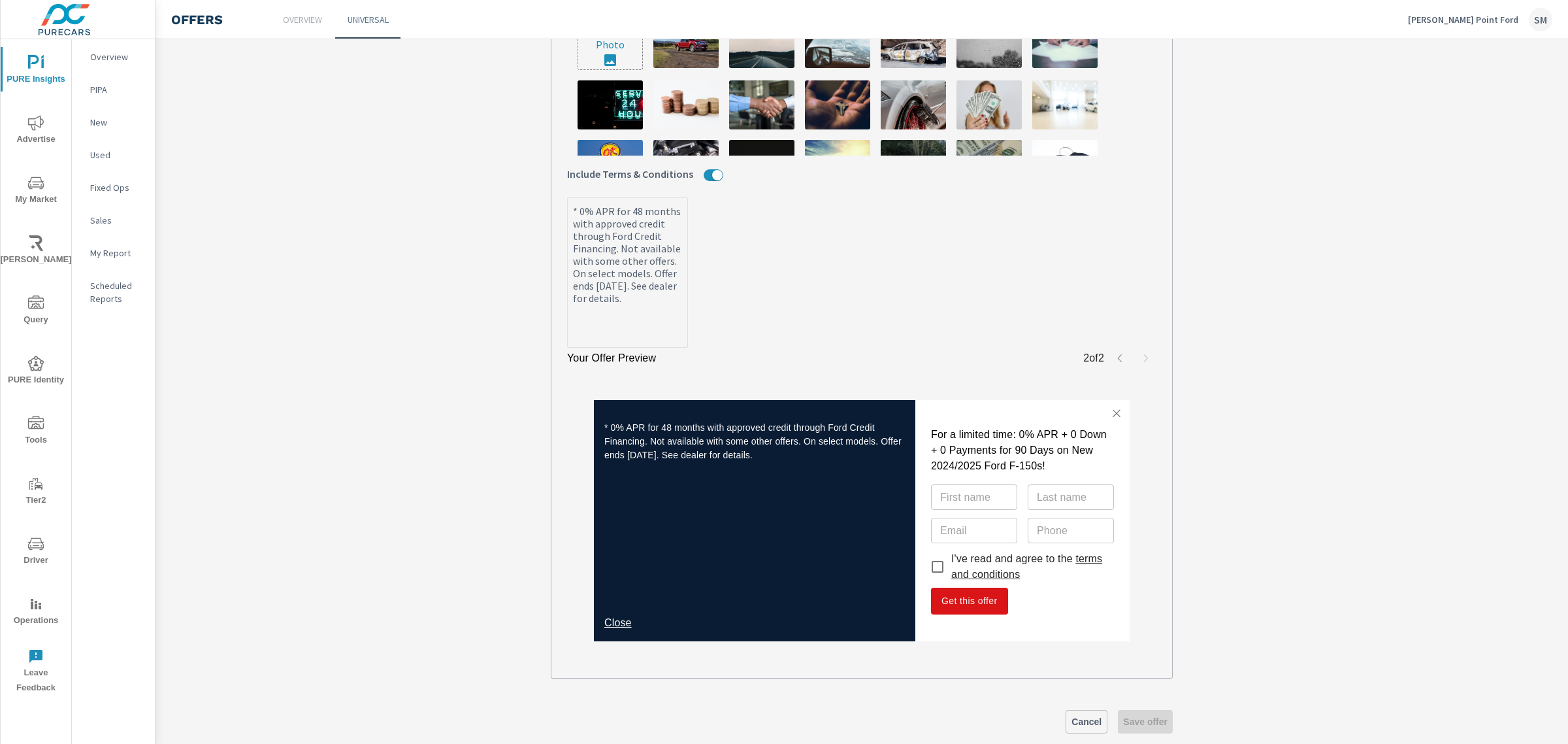
click at [609, 622] on link "Close" at bounding box center [618, 623] width 27 height 11
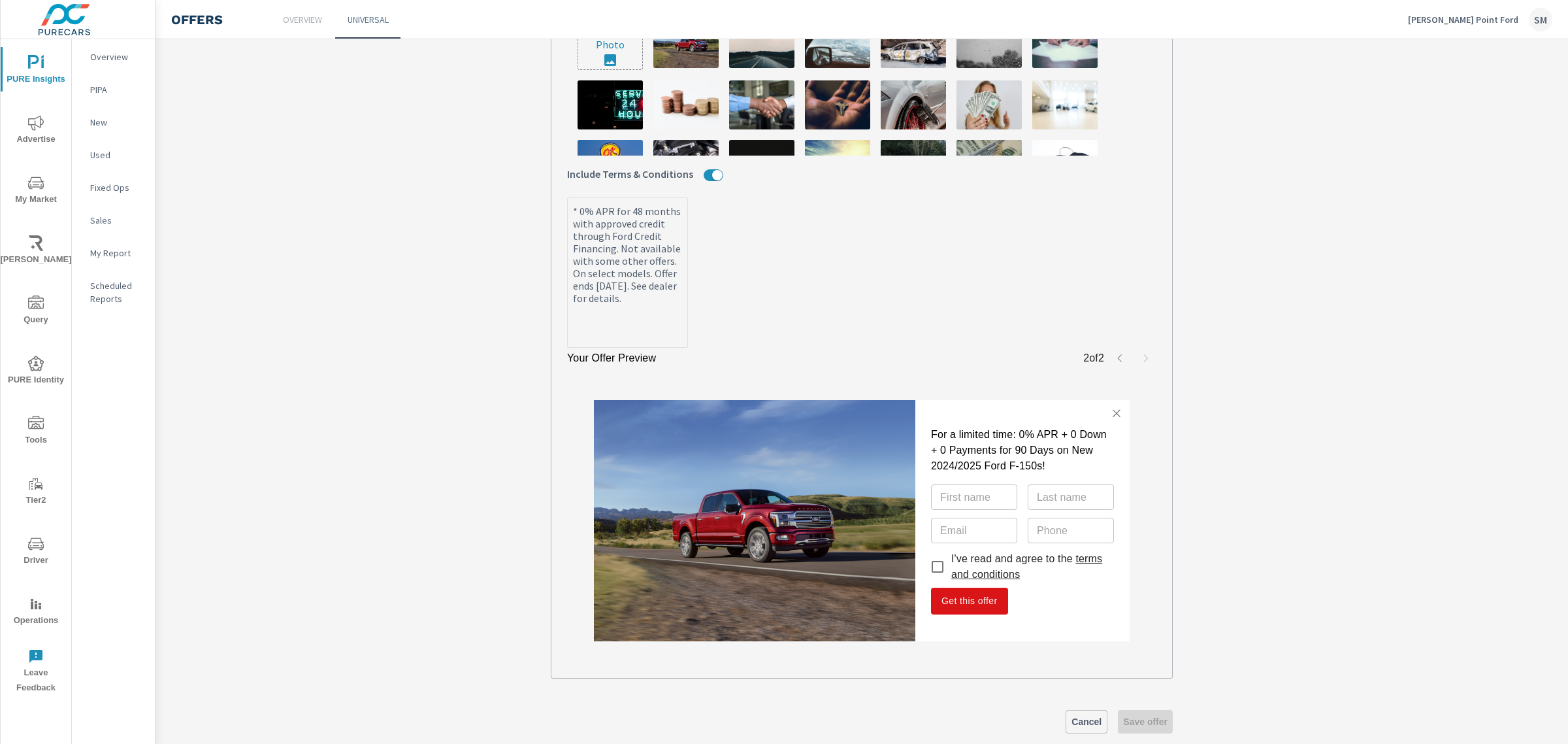
click at [1115, 364] on icon "button" at bounding box center [1120, 358] width 11 height 11
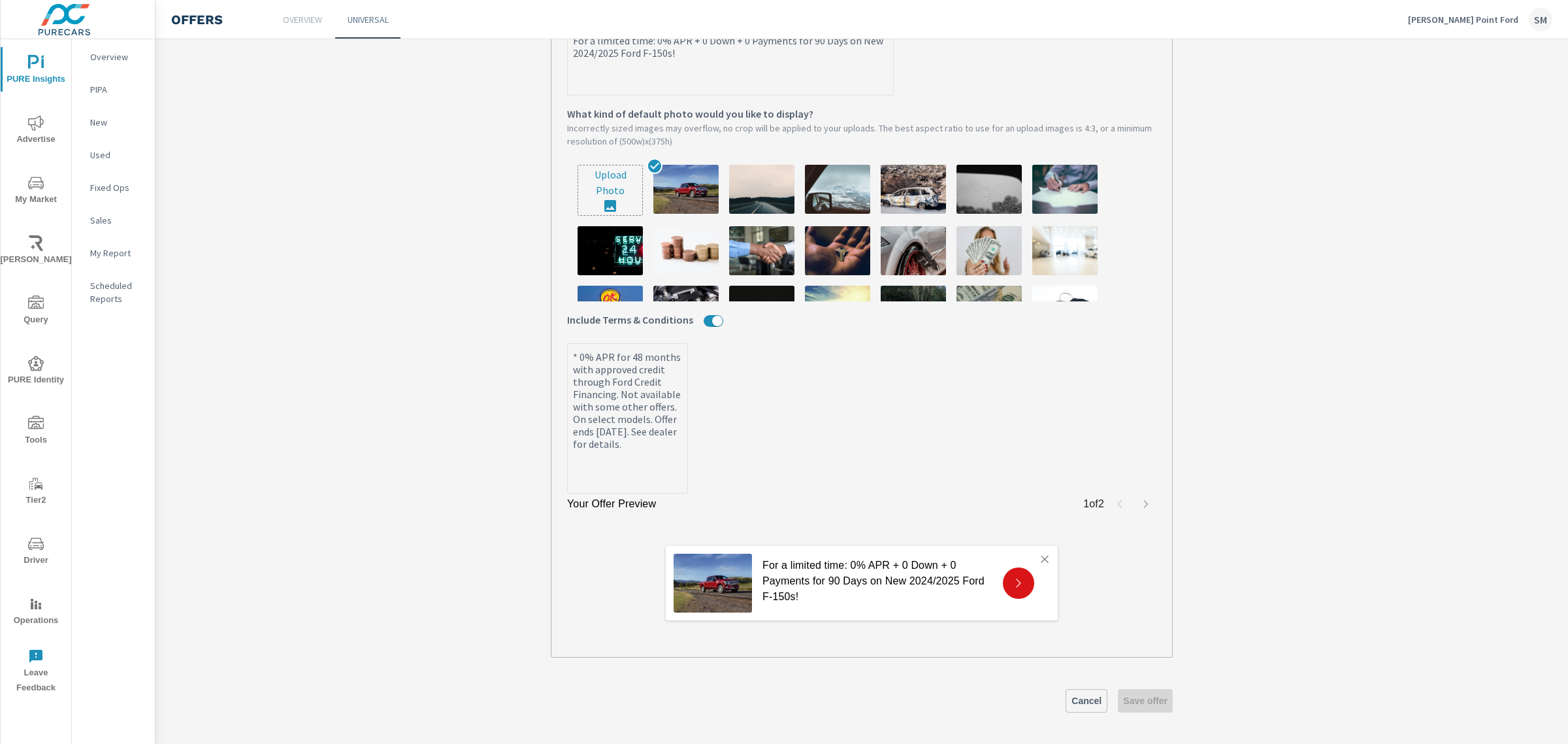
scroll to position [387, 0]
